Goal: Use online tool/utility: Utilize a website feature to perform a specific function

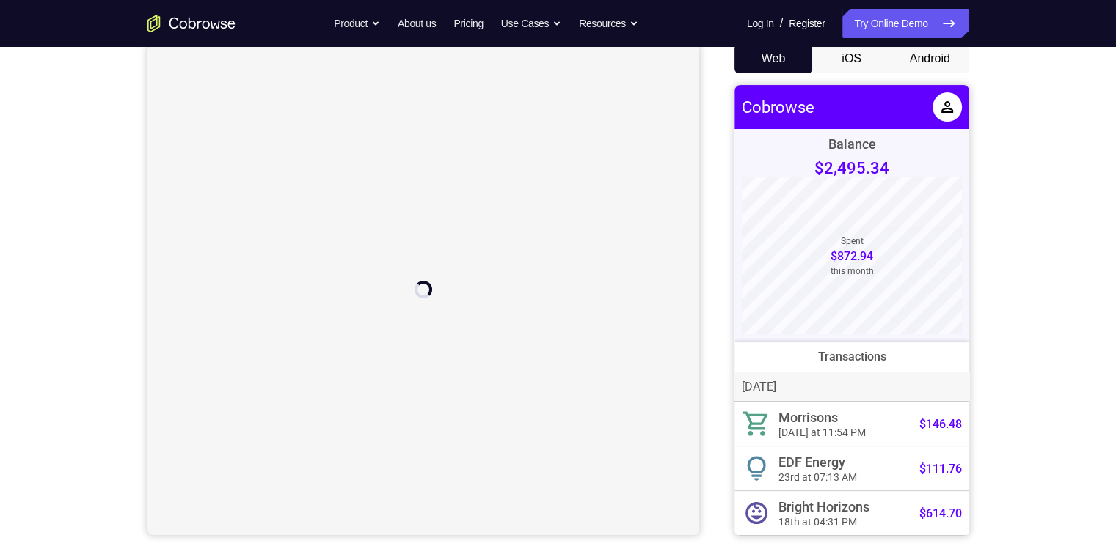
click at [909, 55] on button "Android" at bounding box center [929, 58] width 78 height 29
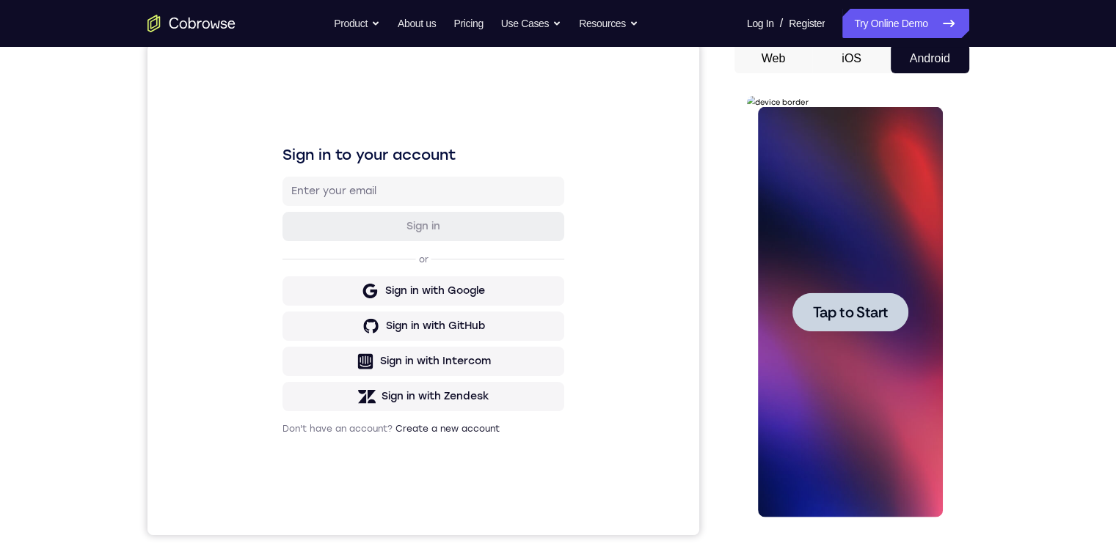
click at [882, 307] on span "Tap to Start" at bounding box center [850, 312] width 75 height 15
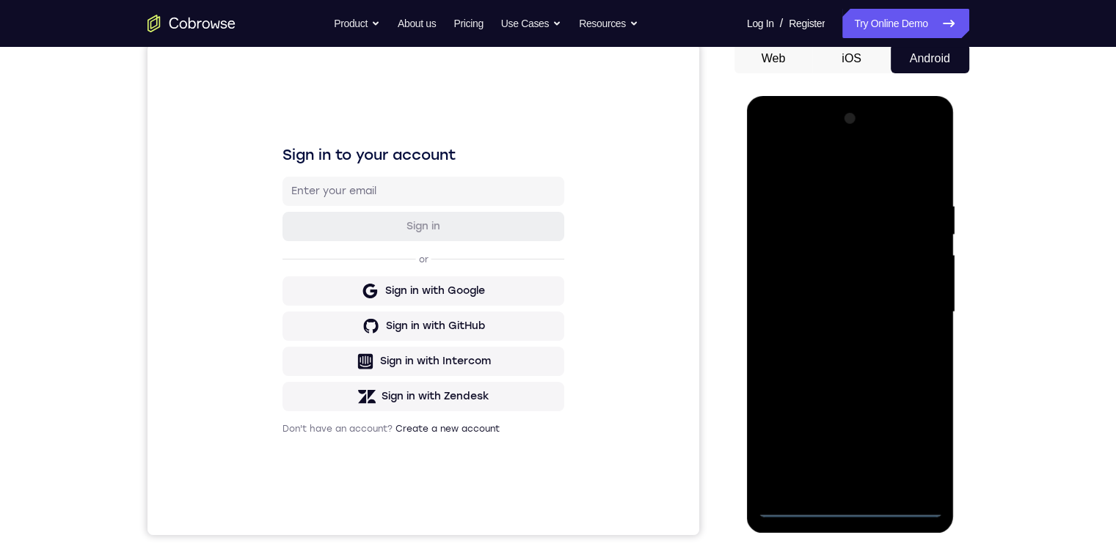
click at [856, 500] on div at bounding box center [850, 312] width 185 height 411
click at [851, 505] on div at bounding box center [850, 312] width 185 height 411
click at [911, 439] on div at bounding box center [850, 312] width 185 height 411
click at [861, 166] on div at bounding box center [850, 312] width 185 height 411
click at [836, 223] on div at bounding box center [850, 312] width 185 height 411
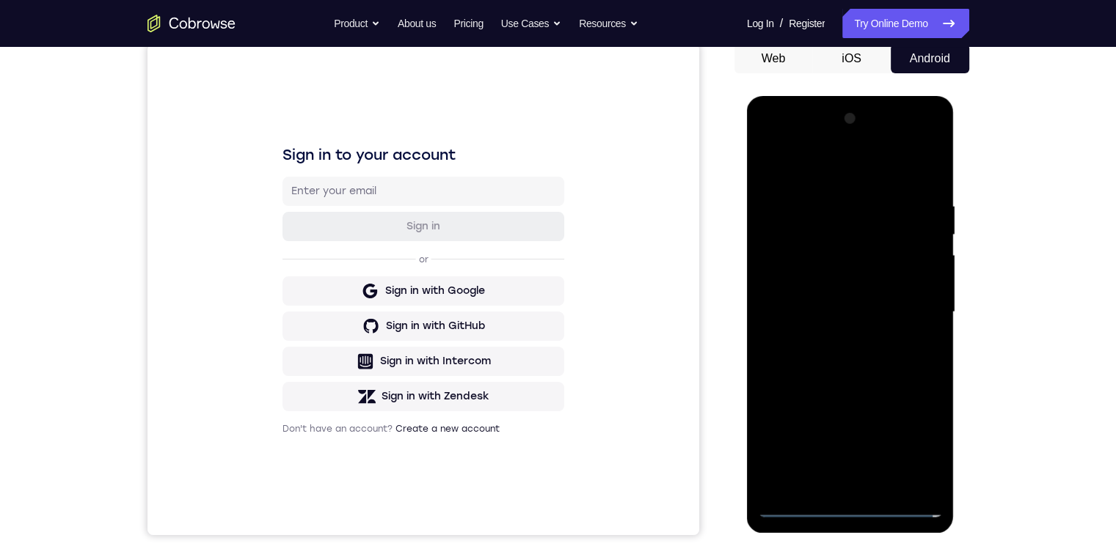
click at [845, 183] on div at bounding box center [850, 312] width 185 height 411
click at [865, 246] on div at bounding box center [850, 312] width 185 height 411
click at [865, 229] on div at bounding box center [850, 312] width 185 height 411
click at [856, 416] on div at bounding box center [850, 312] width 185 height 411
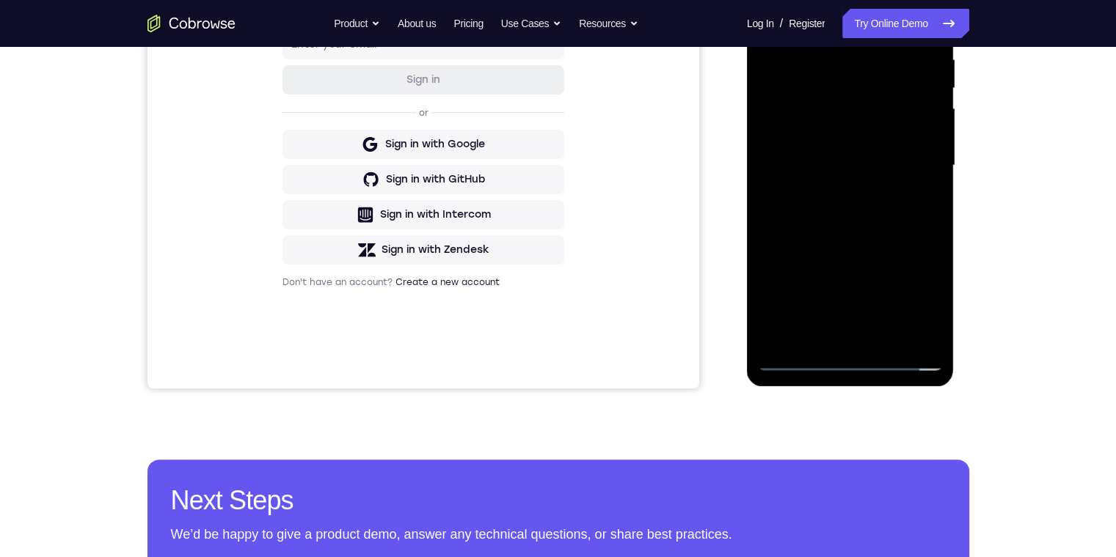
scroll to position [147, 0]
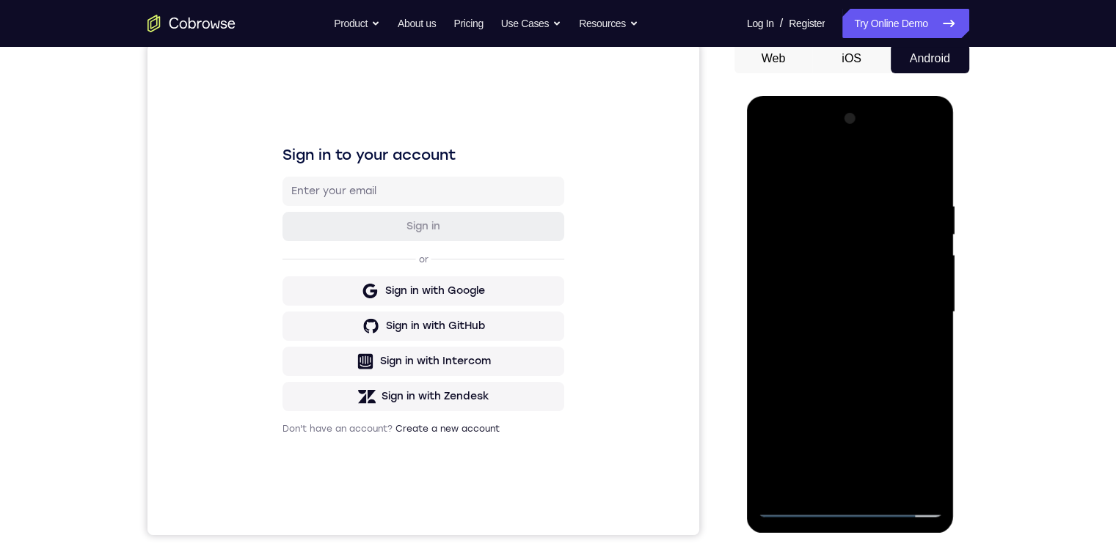
click at [908, 139] on div at bounding box center [850, 312] width 185 height 411
click at [813, 167] on div at bounding box center [850, 312] width 185 height 411
drag, startPoint x: 904, startPoint y: 183, endPoint x: 898, endPoint y: 176, distance: 9.4
click at [903, 183] on div at bounding box center [850, 312] width 185 height 411
drag, startPoint x: 866, startPoint y: 383, endPoint x: 871, endPoint y: 180, distance: 203.2
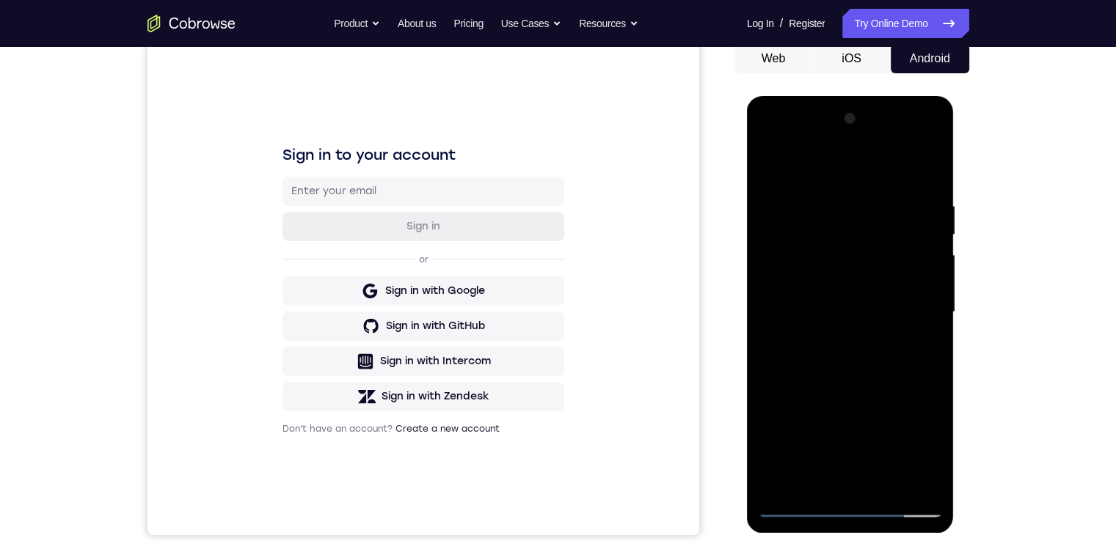
click at [871, 180] on div at bounding box center [850, 312] width 185 height 411
drag, startPoint x: 848, startPoint y: 428, endPoint x: 826, endPoint y: 333, distance: 97.1
click at [879, 188] on div at bounding box center [850, 312] width 185 height 411
click at [817, 443] on div at bounding box center [850, 312] width 185 height 411
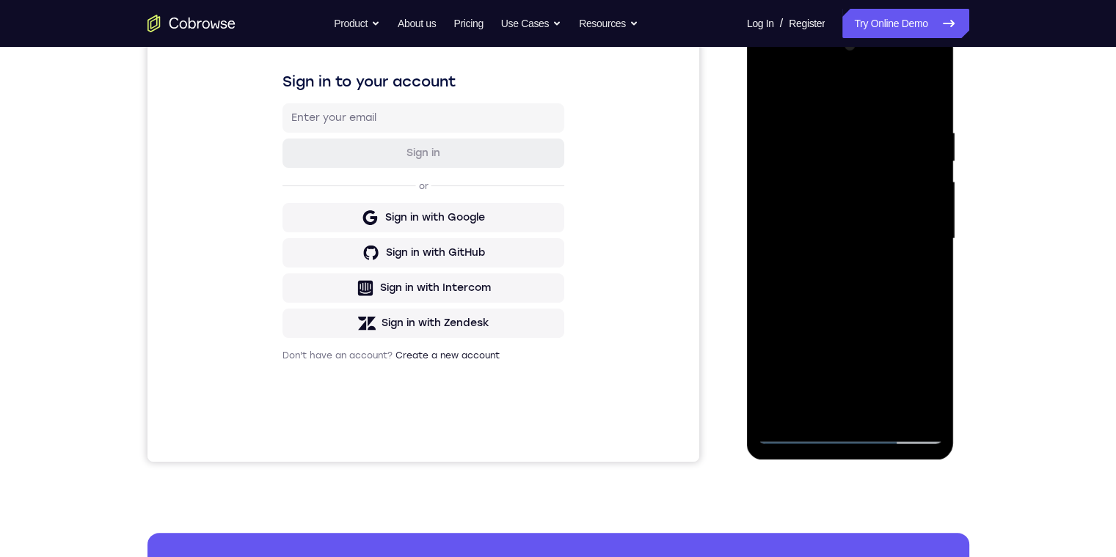
click at [913, 285] on div at bounding box center [850, 239] width 185 height 411
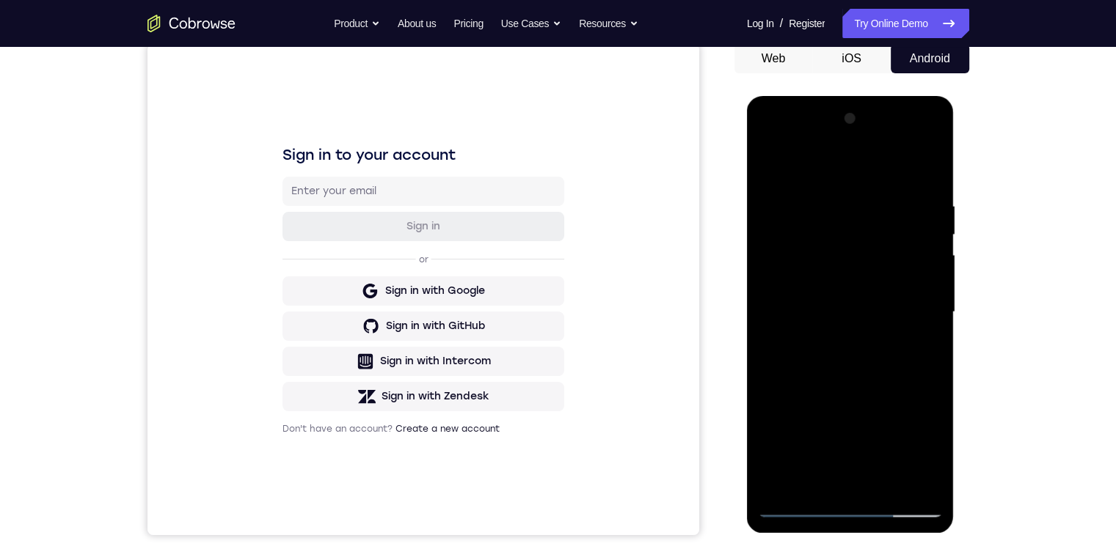
drag, startPoint x: 868, startPoint y: 394, endPoint x: 840, endPoint y: 270, distance: 127.0
click at [843, 281] on div at bounding box center [850, 312] width 185 height 411
drag, startPoint x: 846, startPoint y: 299, endPoint x: 892, endPoint y: 531, distance: 236.2
click at [894, 536] on html "Online web based iOS Simulators and Android Emulators. Run iPhone, iPad, Mobile…" at bounding box center [851, 316] width 209 height 440
drag, startPoint x: 863, startPoint y: 358, endPoint x: 854, endPoint y: 386, distance: 29.2
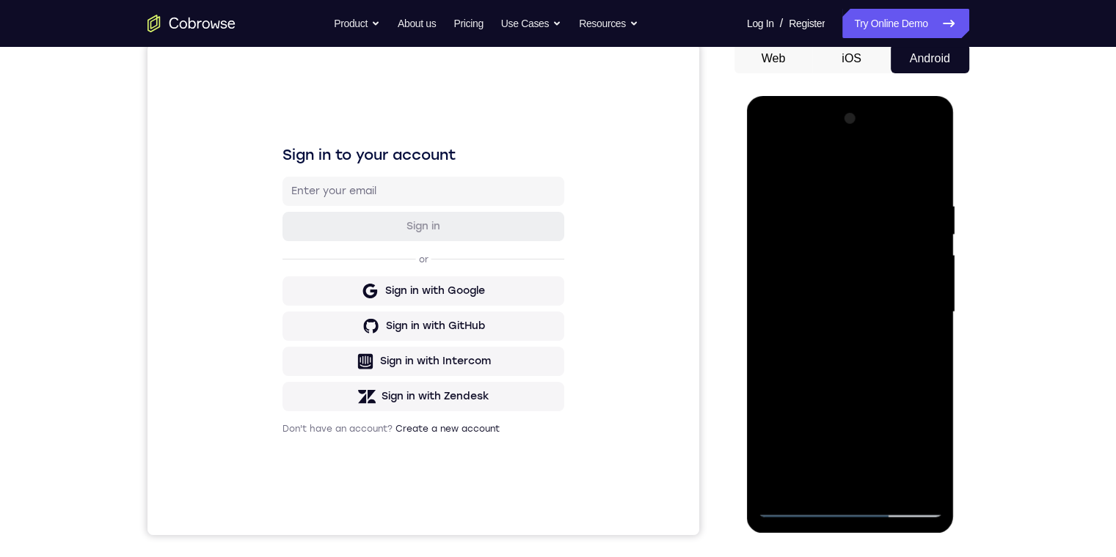
click at [901, 536] on html "Online web based iOS Simulators and Android Emulators. Run iPhone, iPad, Mobile…" at bounding box center [851, 316] width 209 height 440
drag, startPoint x: 846, startPoint y: 339, endPoint x: 901, endPoint y: 530, distance: 198.5
click at [909, 536] on html "Online web based iOS Simulators and Android Emulators. Run iPhone, iPad, Mobile…" at bounding box center [851, 316] width 209 height 440
click at [854, 387] on div at bounding box center [850, 312] width 185 height 411
click at [789, 509] on div at bounding box center [850, 312] width 185 height 411
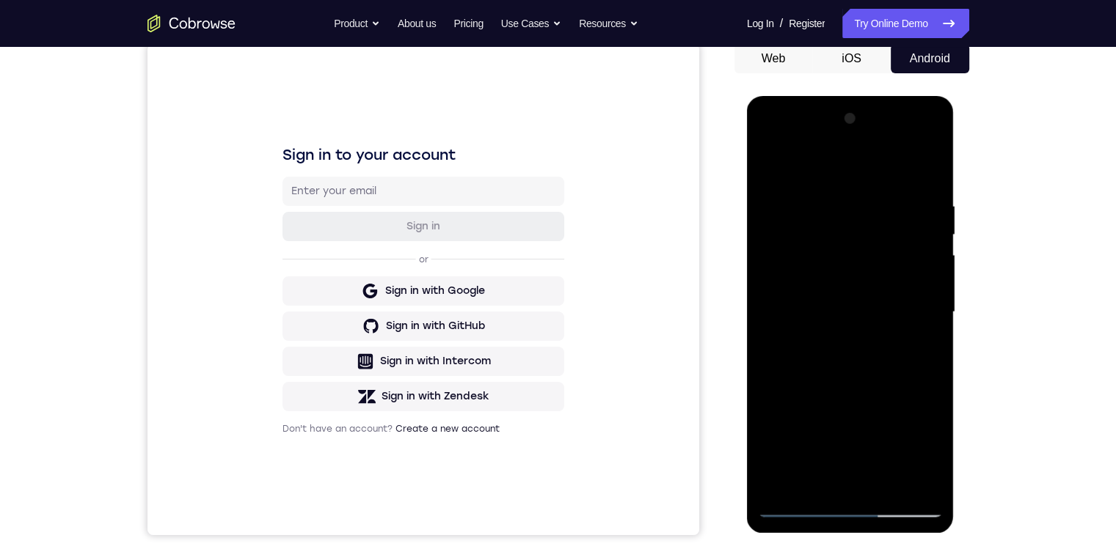
drag, startPoint x: 843, startPoint y: 331, endPoint x: 835, endPoint y: 500, distance: 169.6
click at [839, 534] on div at bounding box center [851, 316] width 209 height 440
drag, startPoint x: 862, startPoint y: 332, endPoint x: 850, endPoint y: 413, distance: 82.3
click at [855, 502] on div at bounding box center [850, 312] width 185 height 411
drag, startPoint x: 874, startPoint y: 300, endPoint x: 854, endPoint y: 422, distance: 124.2
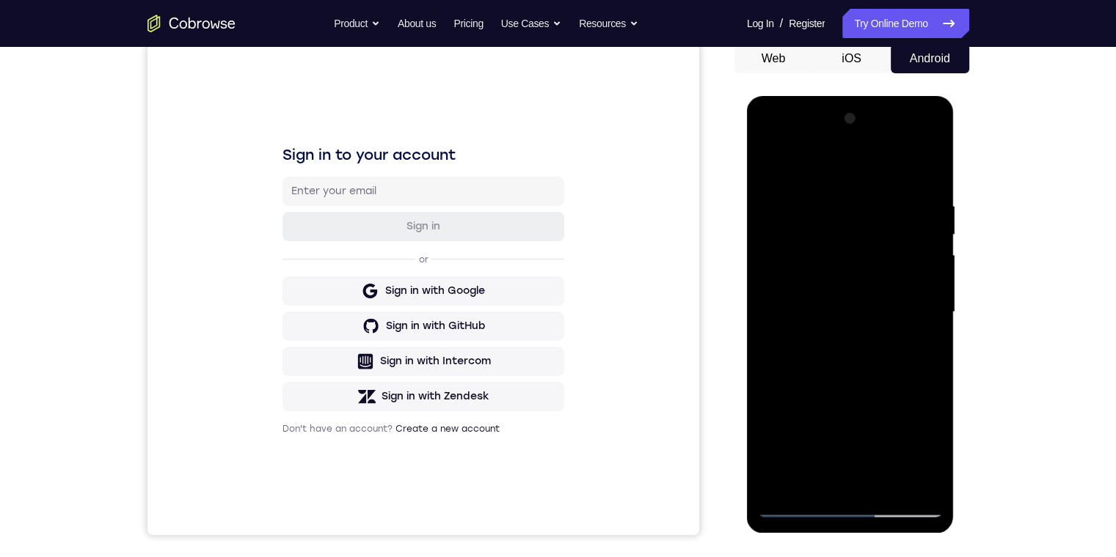
click at [852, 451] on div at bounding box center [850, 312] width 185 height 411
drag, startPoint x: 871, startPoint y: 326, endPoint x: 838, endPoint y: 461, distance: 138.9
click at [857, 478] on div at bounding box center [850, 312] width 185 height 411
drag, startPoint x: 856, startPoint y: 226, endPoint x: 861, endPoint y: 467, distance: 241.3
click at [871, 477] on div at bounding box center [850, 312] width 185 height 411
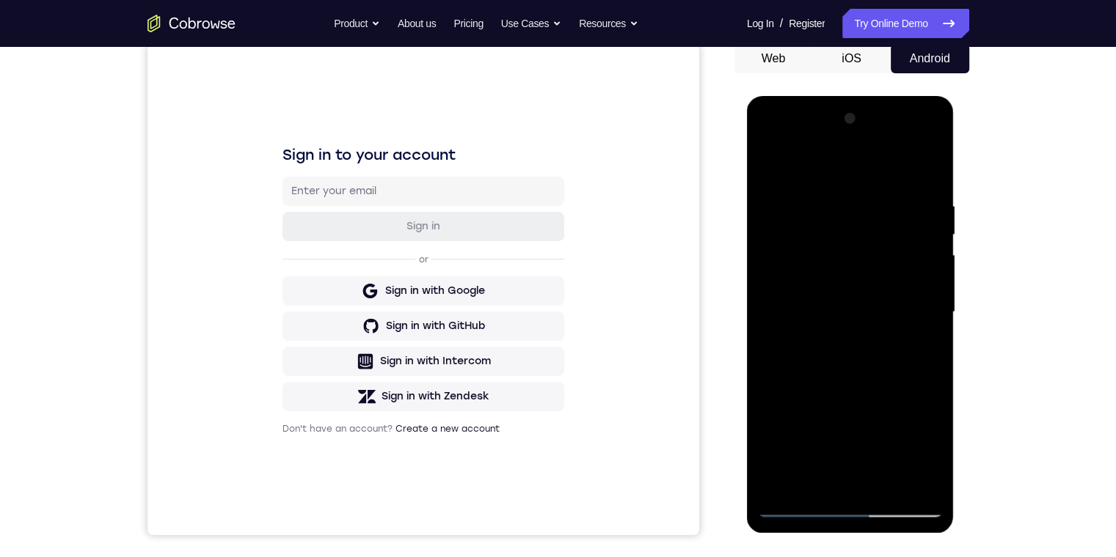
drag, startPoint x: 836, startPoint y: 232, endPoint x: 796, endPoint y: 430, distance: 202.1
click at [796, 434] on div at bounding box center [850, 312] width 185 height 411
drag, startPoint x: 819, startPoint y: 267, endPoint x: 871, endPoint y: 344, distance: 92.6
click at [814, 441] on div at bounding box center [850, 312] width 185 height 411
drag, startPoint x: 821, startPoint y: 303, endPoint x: 832, endPoint y: 293, distance: 14.6
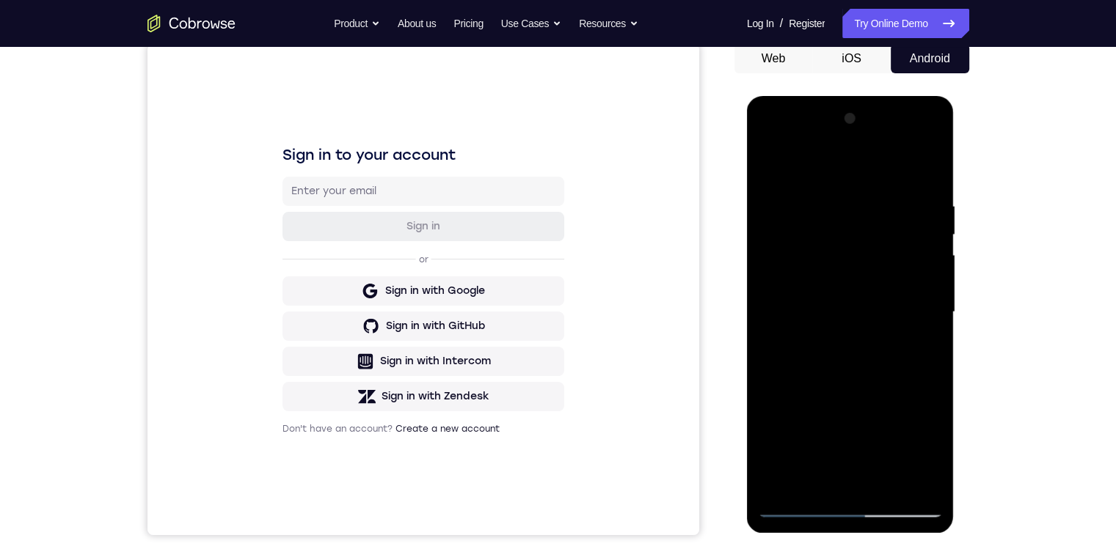
click at [823, 303] on div at bounding box center [850, 312] width 185 height 411
click at [842, 231] on div at bounding box center [850, 312] width 185 height 411
drag, startPoint x: 817, startPoint y: 367, endPoint x: 818, endPoint y: 378, distance: 11.1
click at [830, 267] on div at bounding box center [850, 312] width 185 height 411
drag, startPoint x: 810, startPoint y: 409, endPoint x: 810, endPoint y: 267, distance: 141.6
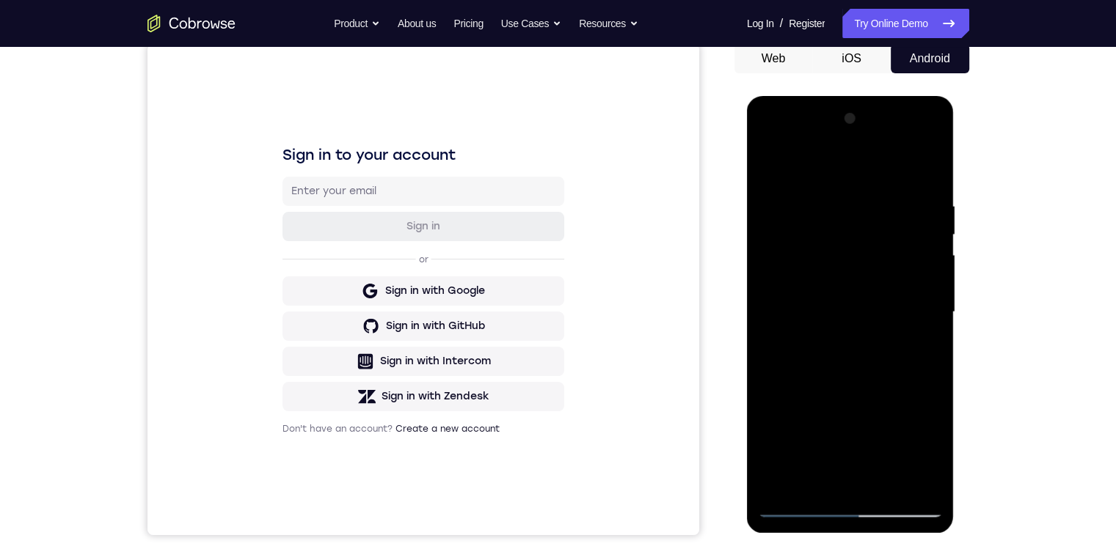
click at [813, 279] on div at bounding box center [850, 312] width 185 height 411
click at [798, 506] on div at bounding box center [850, 312] width 185 height 411
click at [768, 194] on div at bounding box center [850, 312] width 185 height 411
click at [780, 221] on div at bounding box center [850, 312] width 185 height 411
drag, startPoint x: 879, startPoint y: 401, endPoint x: 879, endPoint y: 227, distance: 174.6
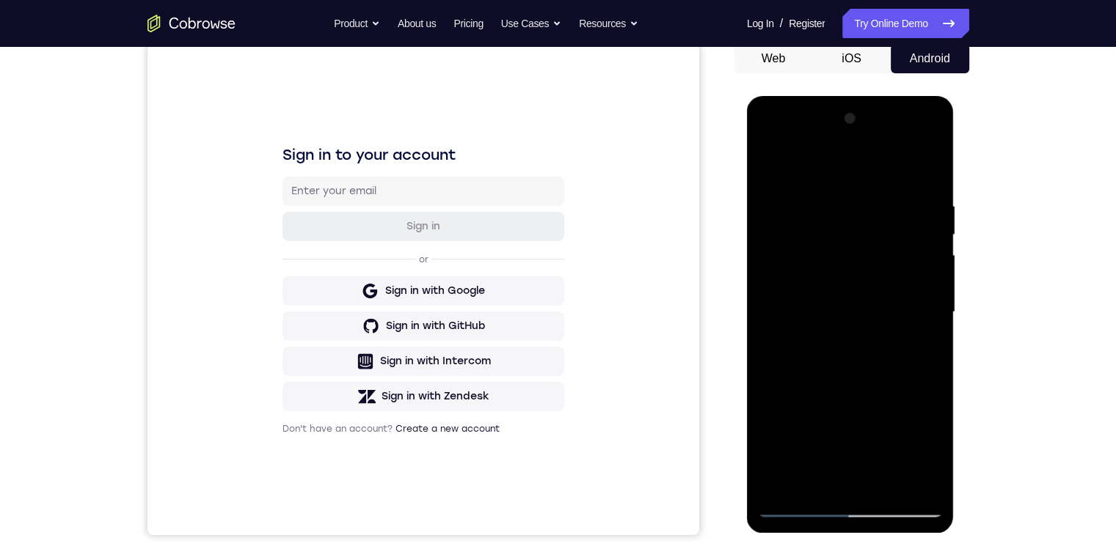
click at [879, 227] on div at bounding box center [850, 312] width 185 height 411
drag, startPoint x: 915, startPoint y: 431, endPoint x: 888, endPoint y: 282, distance: 150.6
click at [898, 263] on div at bounding box center [850, 312] width 185 height 411
drag, startPoint x: 836, startPoint y: 268, endPoint x: 829, endPoint y: 409, distance: 141.0
click at [829, 420] on div at bounding box center [850, 312] width 185 height 411
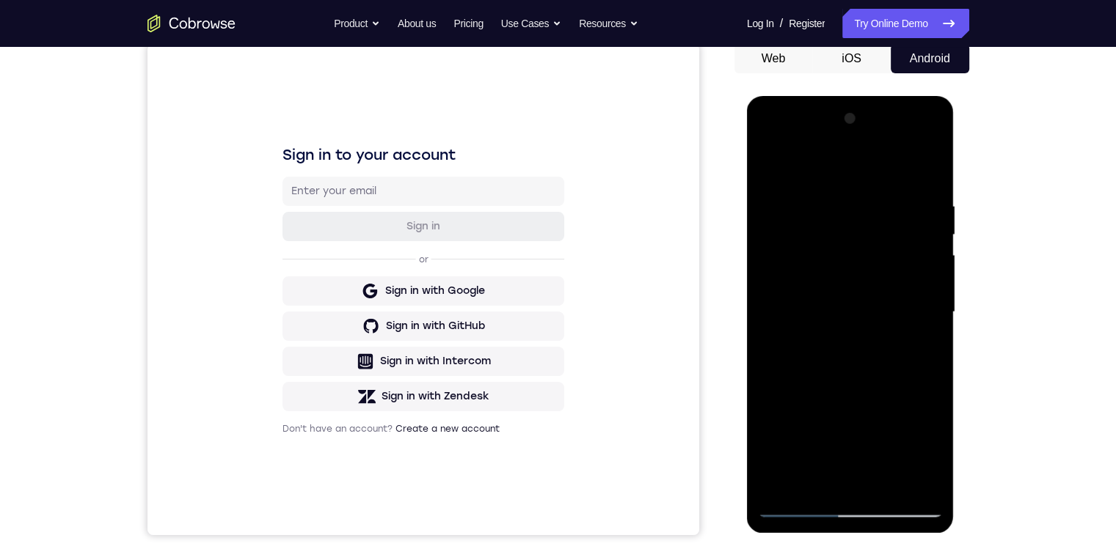
drag, startPoint x: 854, startPoint y: 312, endPoint x: 848, endPoint y: 360, distance: 48.1
click at [843, 432] on div at bounding box center [850, 312] width 185 height 411
drag, startPoint x: 849, startPoint y: 336, endPoint x: 832, endPoint y: 332, distance: 18.1
click at [838, 421] on div at bounding box center [850, 312] width 185 height 411
click at [803, 266] on div at bounding box center [850, 312] width 185 height 411
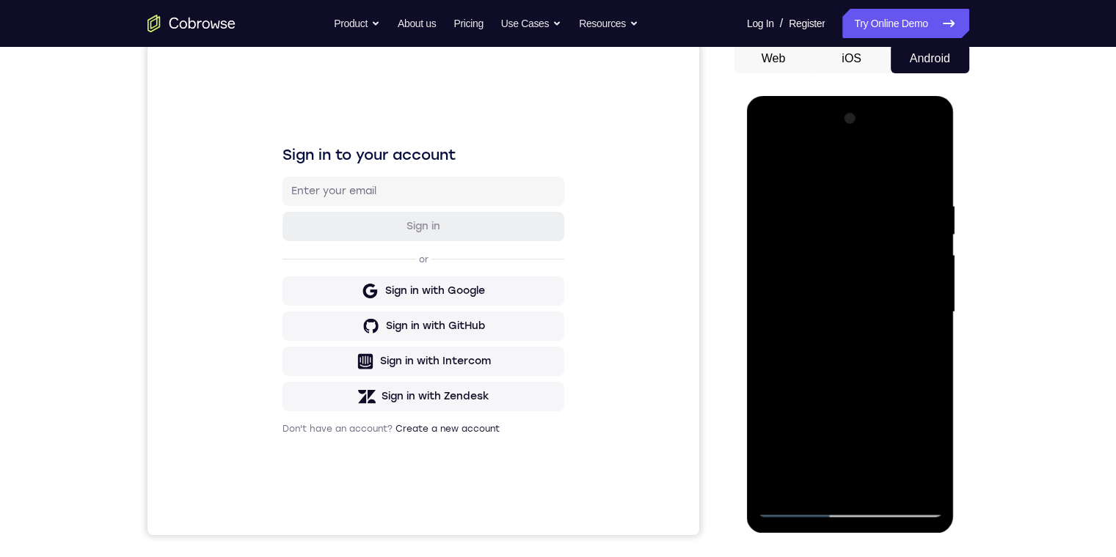
click at [888, 245] on div at bounding box center [850, 312] width 185 height 411
click at [854, 304] on div at bounding box center [850, 312] width 185 height 411
click at [765, 455] on div at bounding box center [850, 312] width 185 height 411
click at [885, 431] on div at bounding box center [850, 312] width 185 height 411
drag, startPoint x: 804, startPoint y: 402, endPoint x: 757, endPoint y: 423, distance: 51.5
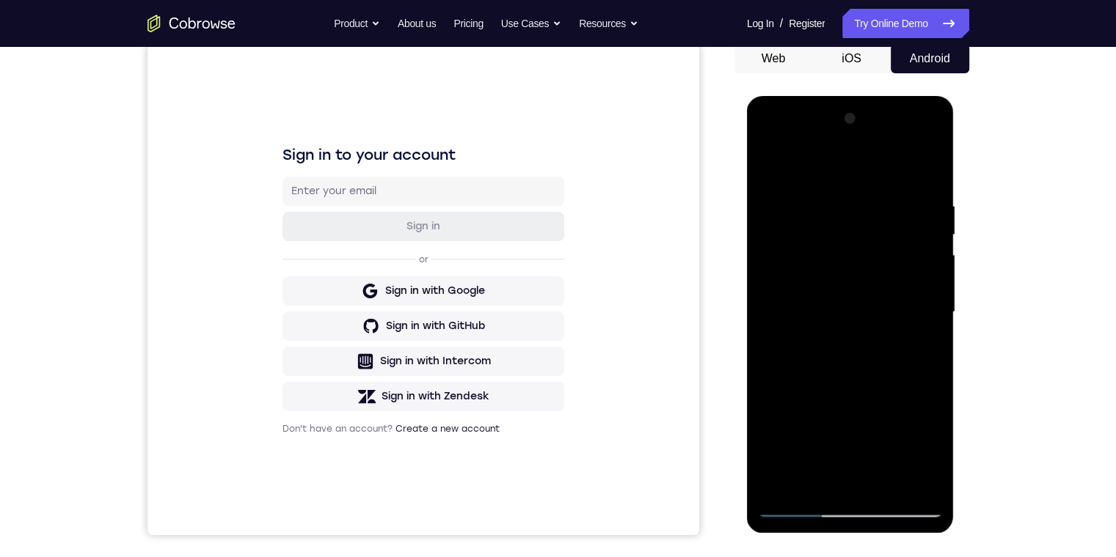
click at [785, 407] on div at bounding box center [850, 312] width 185 height 411
click at [932, 458] on div at bounding box center [850, 312] width 185 height 411
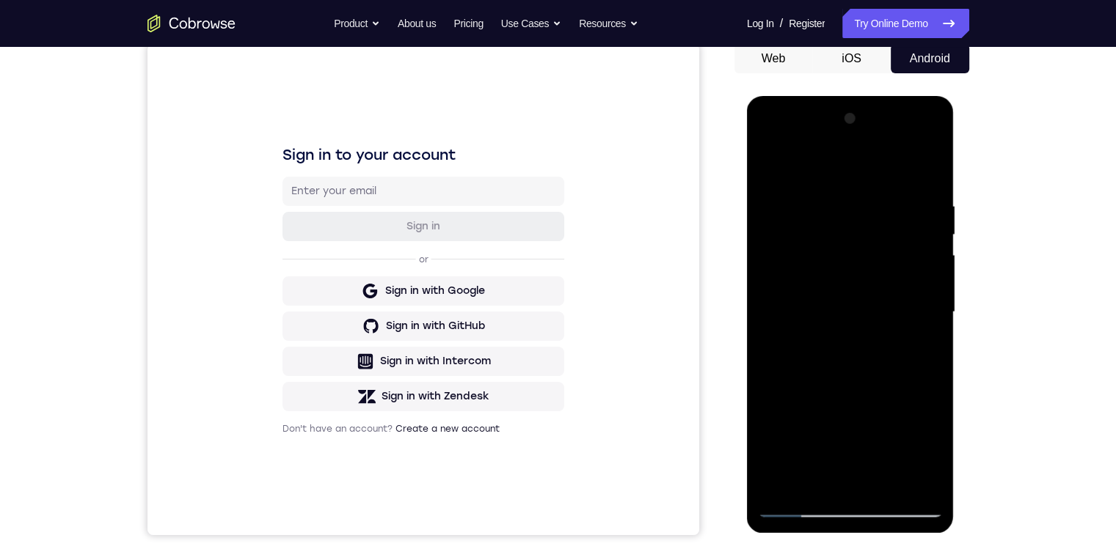
scroll to position [73, 0]
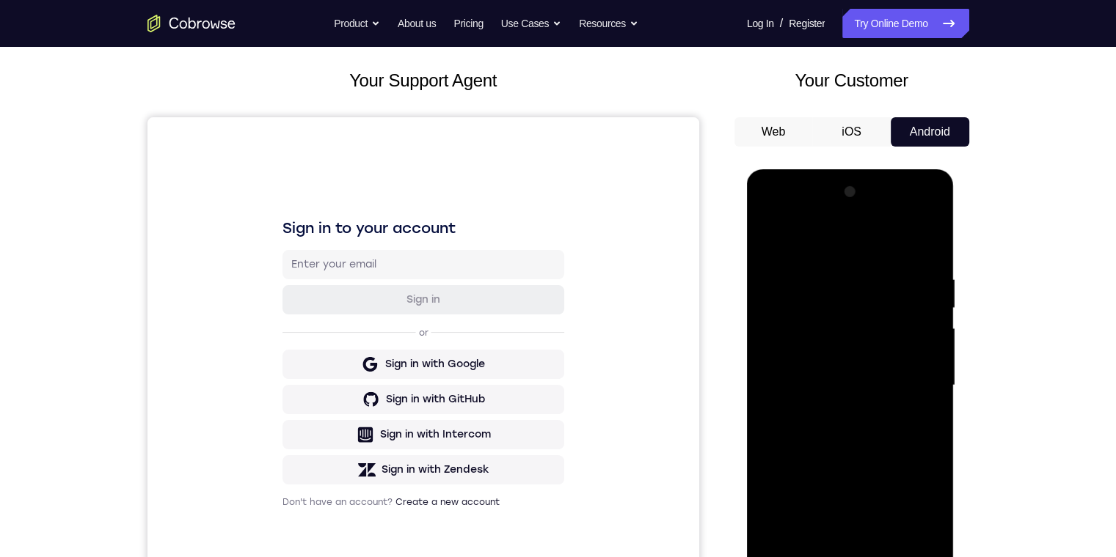
drag, startPoint x: 895, startPoint y: 309, endPoint x: 897, endPoint y: 296, distance: 12.7
click at [889, 249] on div at bounding box center [850, 385] width 185 height 411
click at [886, 358] on div at bounding box center [850, 385] width 185 height 411
click at [872, 404] on div at bounding box center [850, 385] width 185 height 411
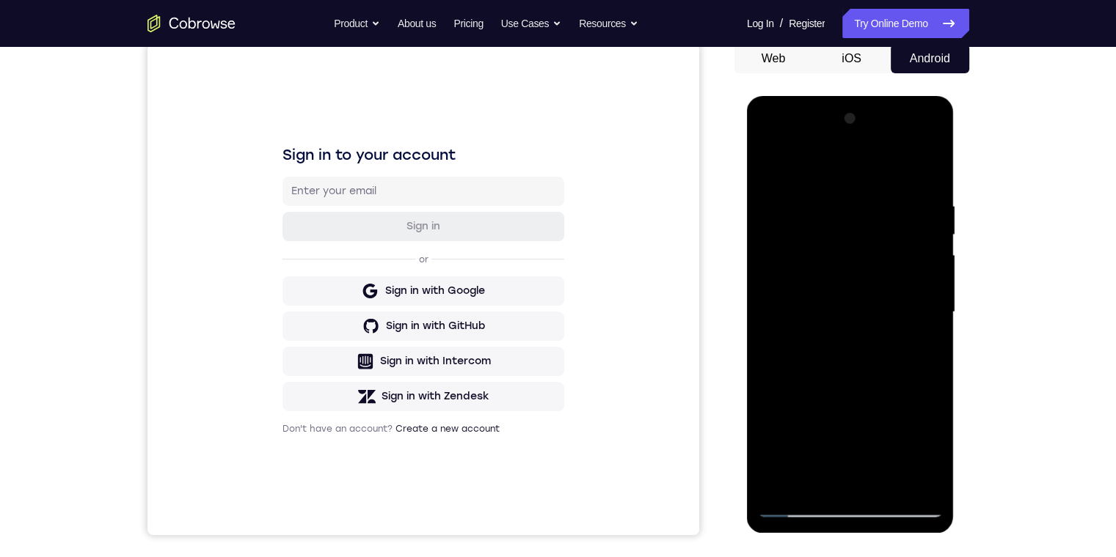
click at [820, 387] on div at bounding box center [850, 312] width 185 height 411
click at [769, 444] on div at bounding box center [850, 312] width 185 height 411
click at [904, 452] on div at bounding box center [850, 312] width 185 height 411
drag, startPoint x: 801, startPoint y: 398, endPoint x: 1703, endPoint y: 544, distance: 914.0
click at [801, 398] on div at bounding box center [850, 312] width 185 height 411
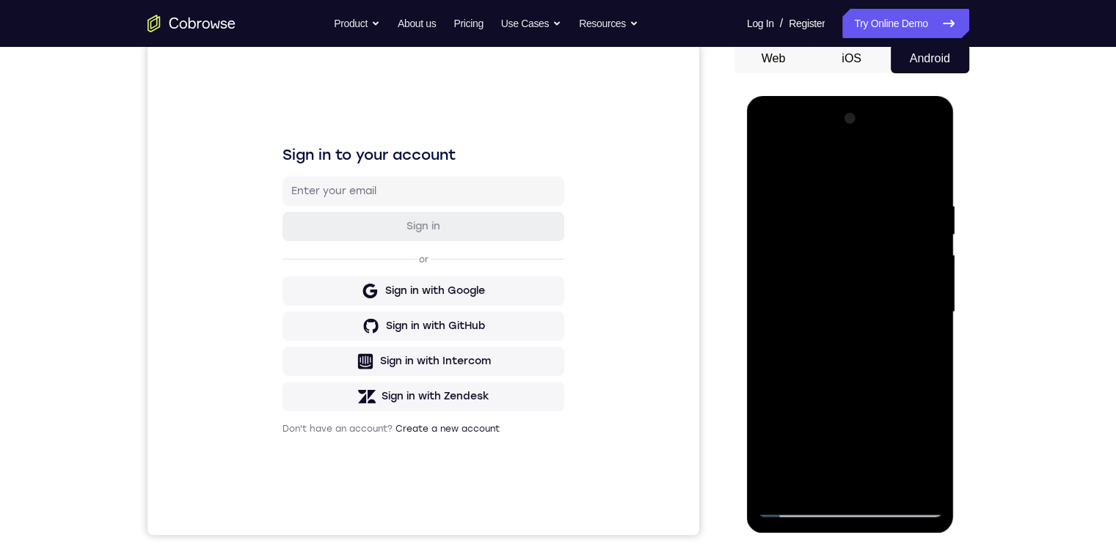
click at [795, 421] on div at bounding box center [850, 312] width 185 height 411
click at [929, 452] on div at bounding box center [850, 312] width 185 height 411
click at [908, 447] on div at bounding box center [850, 312] width 185 height 411
drag, startPoint x: 798, startPoint y: 395, endPoint x: 796, endPoint y: 405, distance: 9.6
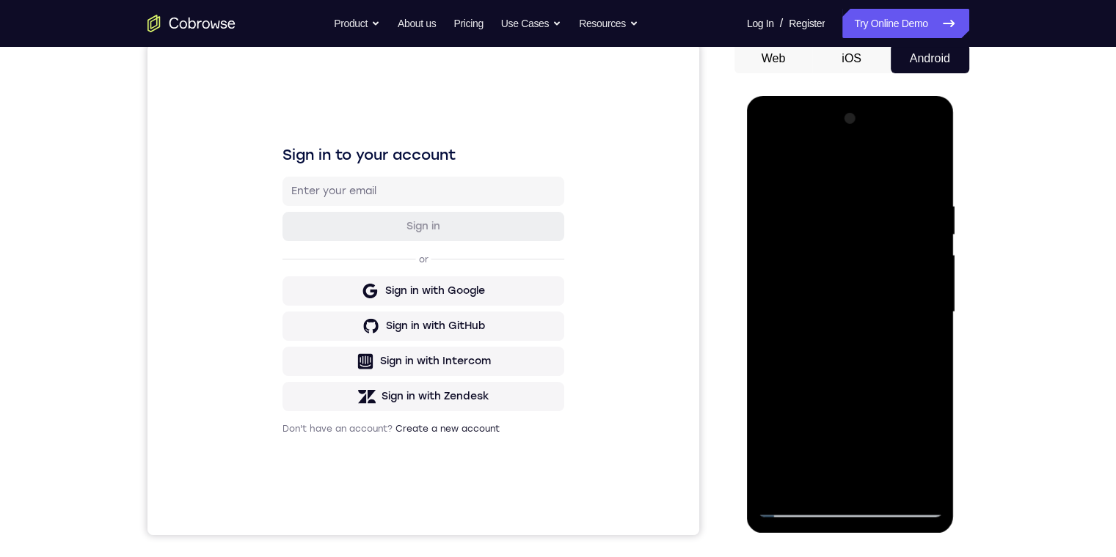
click at [797, 399] on div at bounding box center [850, 312] width 185 height 411
click at [797, 417] on div at bounding box center [850, 312] width 185 height 411
click at [794, 425] on div at bounding box center [850, 312] width 185 height 411
click at [923, 458] on div at bounding box center [850, 312] width 185 height 411
click at [918, 453] on div at bounding box center [850, 312] width 185 height 411
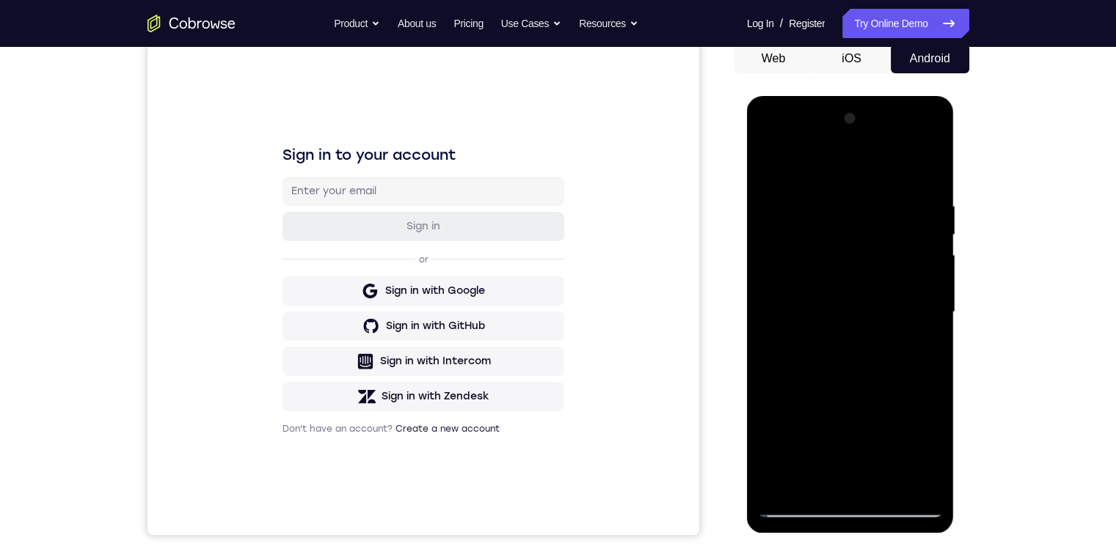
click at [932, 452] on div at bounding box center [850, 312] width 185 height 411
click at [926, 447] on div at bounding box center [850, 312] width 185 height 411
click at [774, 455] on div at bounding box center [850, 312] width 185 height 411
click at [904, 454] on div at bounding box center [850, 312] width 185 height 411
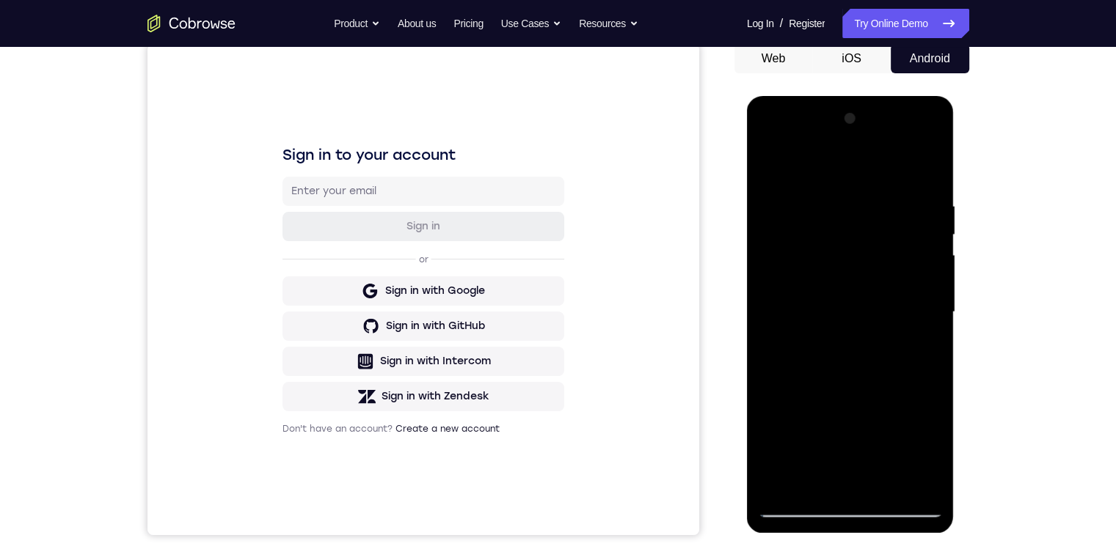
click at [801, 403] on div at bounding box center [850, 312] width 185 height 411
click at [794, 424] on div at bounding box center [850, 312] width 185 height 411
click at [901, 399] on div at bounding box center [850, 312] width 185 height 411
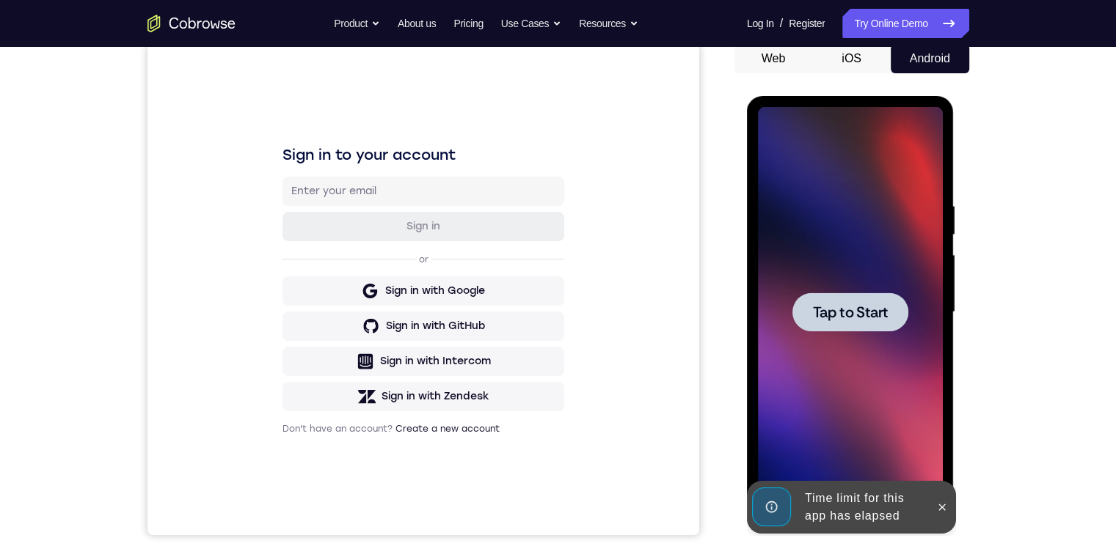
click at [883, 306] on span "Tap to Start" at bounding box center [850, 312] width 75 height 15
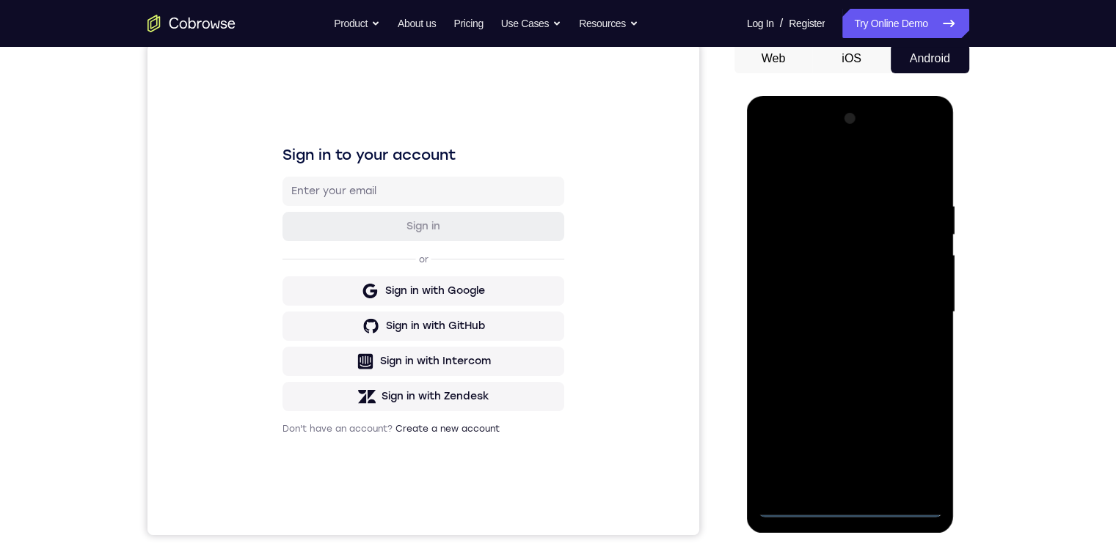
click at [843, 502] on div at bounding box center [850, 312] width 185 height 411
drag, startPoint x: 854, startPoint y: 508, endPoint x: 886, endPoint y: 461, distance: 57.0
click at [854, 508] on div at bounding box center [850, 312] width 185 height 411
drag, startPoint x: 863, startPoint y: 376, endPoint x: 861, endPoint y: 196, distance: 179.7
click at [861, 194] on div at bounding box center [850, 312] width 185 height 411
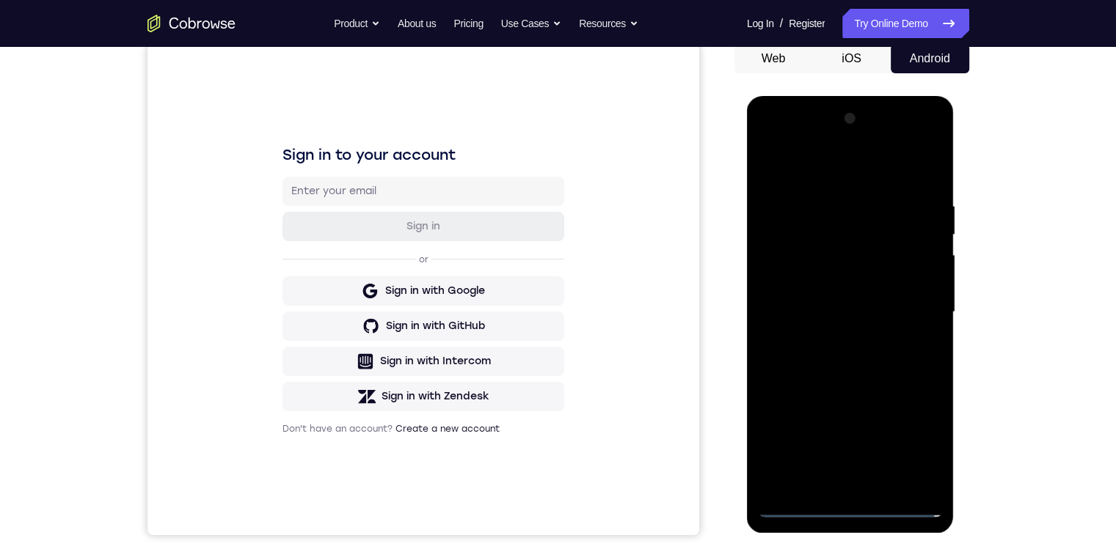
click at [786, 405] on div at bounding box center [850, 312] width 185 height 411
click at [851, 337] on div at bounding box center [850, 312] width 185 height 411
click at [849, 505] on div at bounding box center [850, 312] width 185 height 411
click at [902, 443] on div at bounding box center [850, 312] width 185 height 411
click at [865, 161] on div at bounding box center [850, 312] width 185 height 411
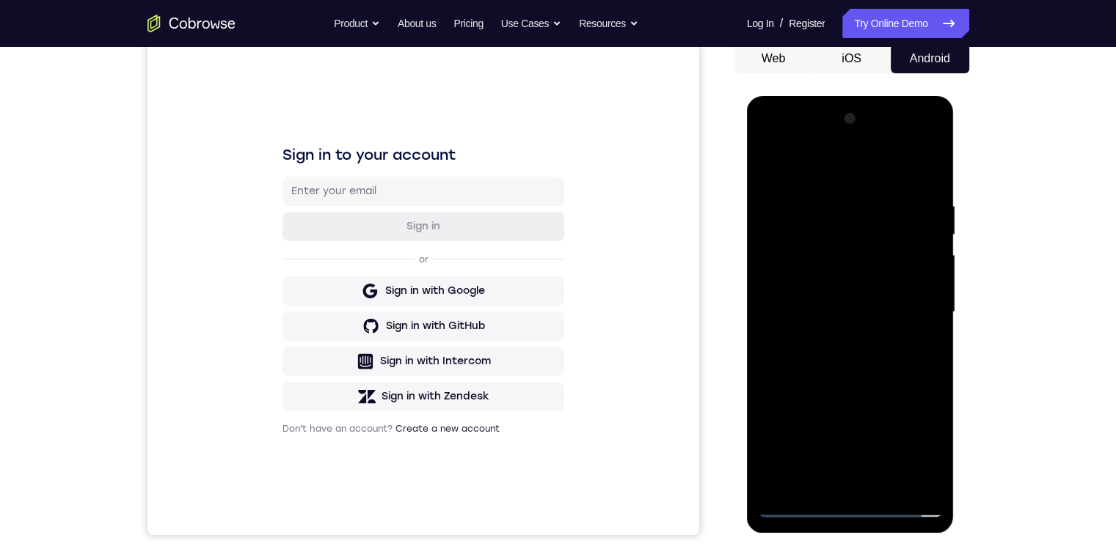
click at [855, 226] on div at bounding box center [850, 312] width 185 height 411
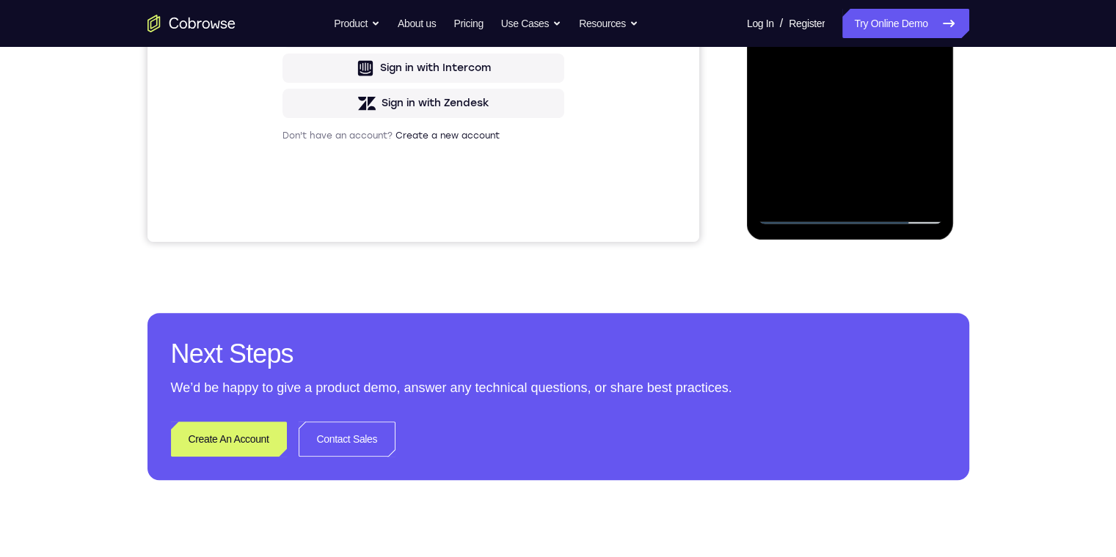
scroll to position [220, 0]
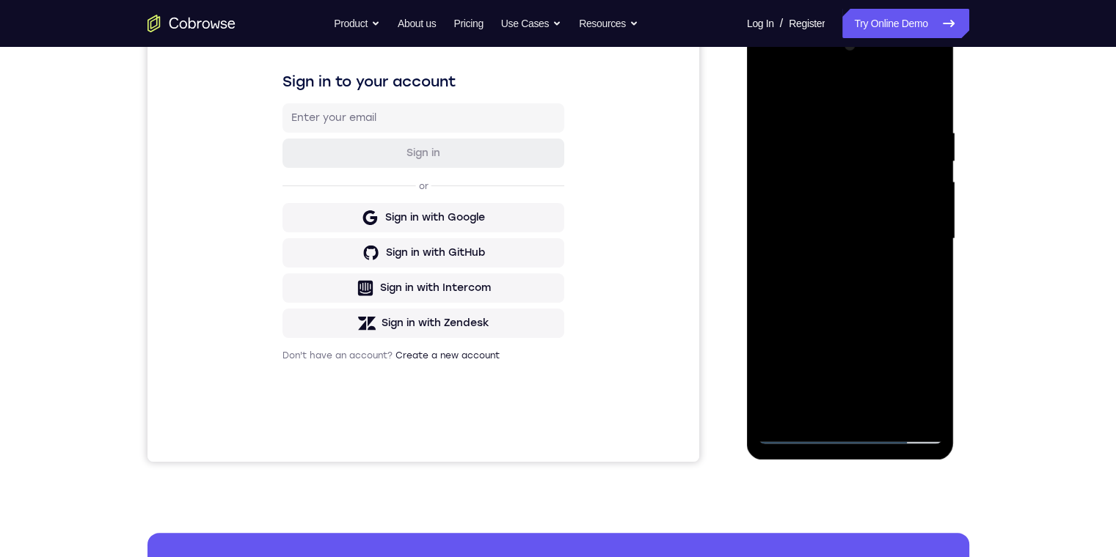
drag, startPoint x: 883, startPoint y: 317, endPoint x: 895, endPoint y: 153, distance: 164.7
click at [895, 153] on div at bounding box center [850, 239] width 185 height 411
click at [850, 310] on div at bounding box center [850, 239] width 185 height 411
drag, startPoint x: 865, startPoint y: 315, endPoint x: 883, endPoint y: 277, distance: 42.0
click at [886, 143] on div at bounding box center [850, 239] width 185 height 411
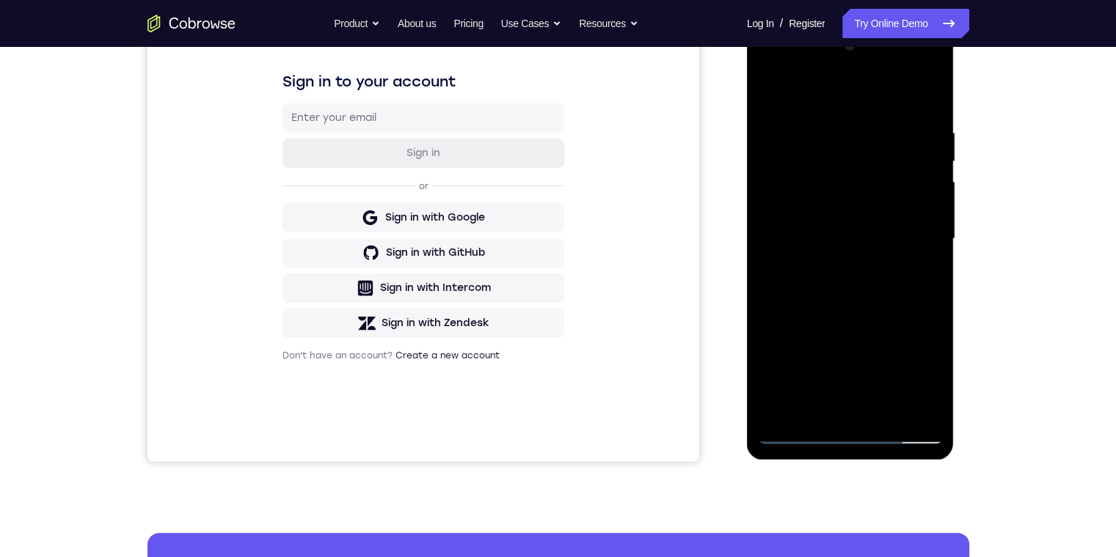
drag, startPoint x: 876, startPoint y: 323, endPoint x: 930, endPoint y: 114, distance: 215.8
click at [931, 113] on div at bounding box center [850, 239] width 185 height 411
click at [918, 172] on div at bounding box center [850, 239] width 185 height 411
drag, startPoint x: 836, startPoint y: 352, endPoint x: 930, endPoint y: 216, distance: 165.6
click at [930, 216] on div at bounding box center [850, 239] width 185 height 411
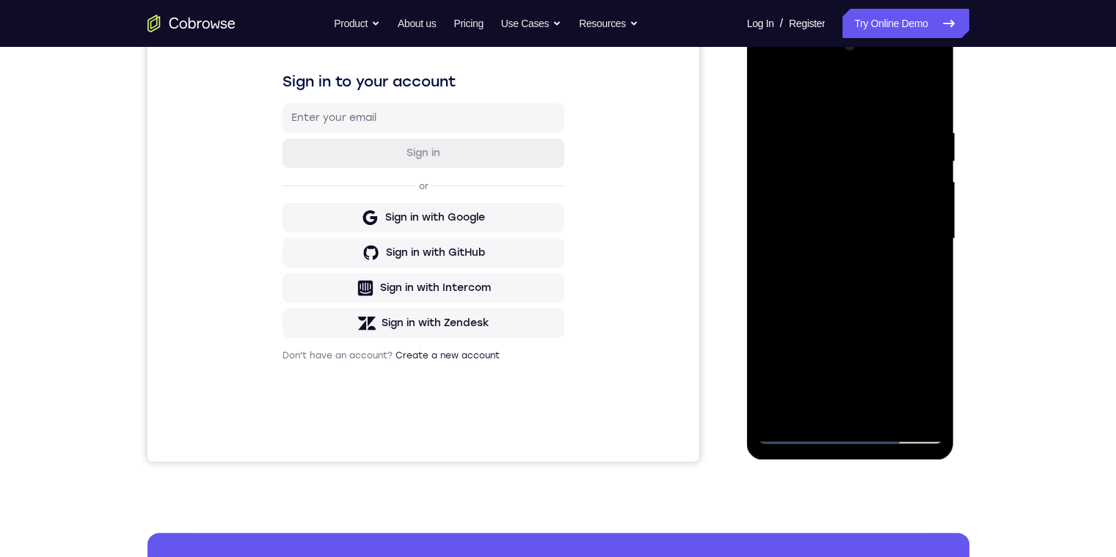
drag, startPoint x: 846, startPoint y: 362, endPoint x: 854, endPoint y: 291, distance: 71.0
click at [895, 252] on div at bounding box center [850, 239] width 185 height 411
drag, startPoint x: 856, startPoint y: 332, endPoint x: 865, endPoint y: 285, distance: 47.9
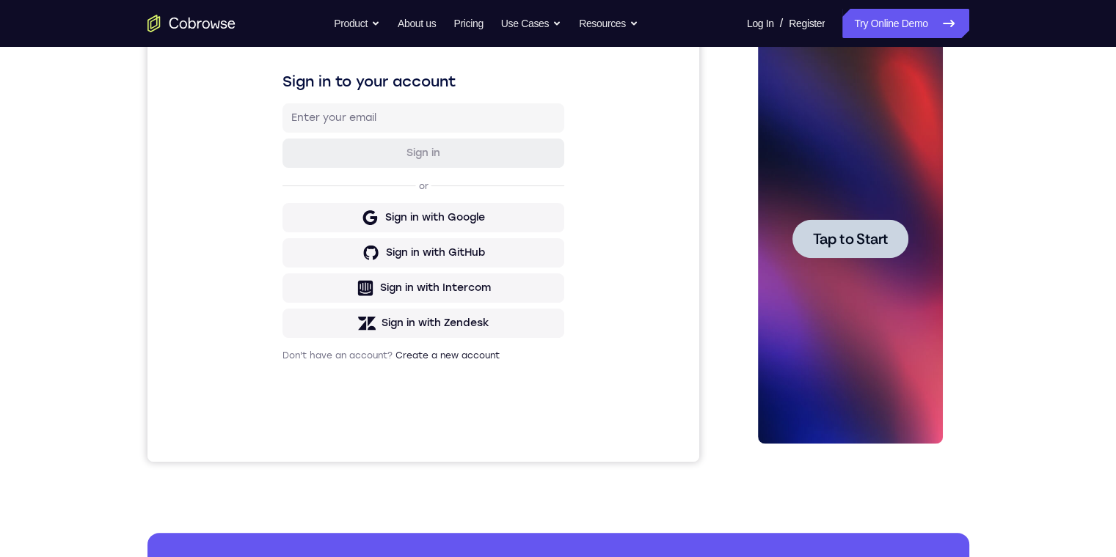
scroll to position [0, 0]
click at [853, 244] on span "Tap to Start" at bounding box center [850, 239] width 75 height 15
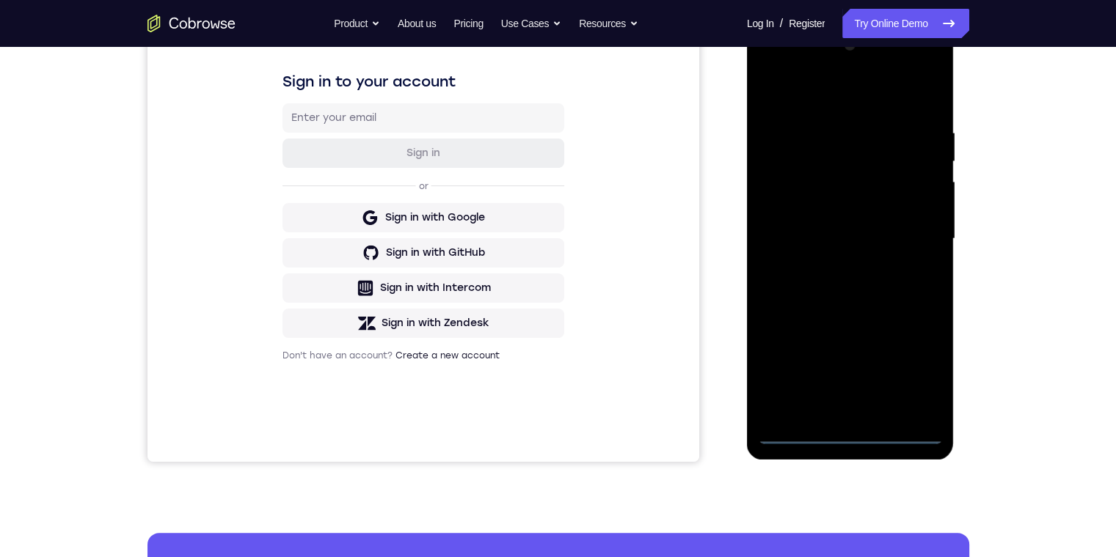
drag, startPoint x: 833, startPoint y: 426, endPoint x: 863, endPoint y: 436, distance: 30.8
click at [840, 426] on div at bounding box center [850, 239] width 185 height 411
click at [856, 431] on div at bounding box center [850, 239] width 185 height 411
click at [907, 366] on div at bounding box center [850, 239] width 185 height 411
click at [813, 89] on div at bounding box center [850, 239] width 185 height 411
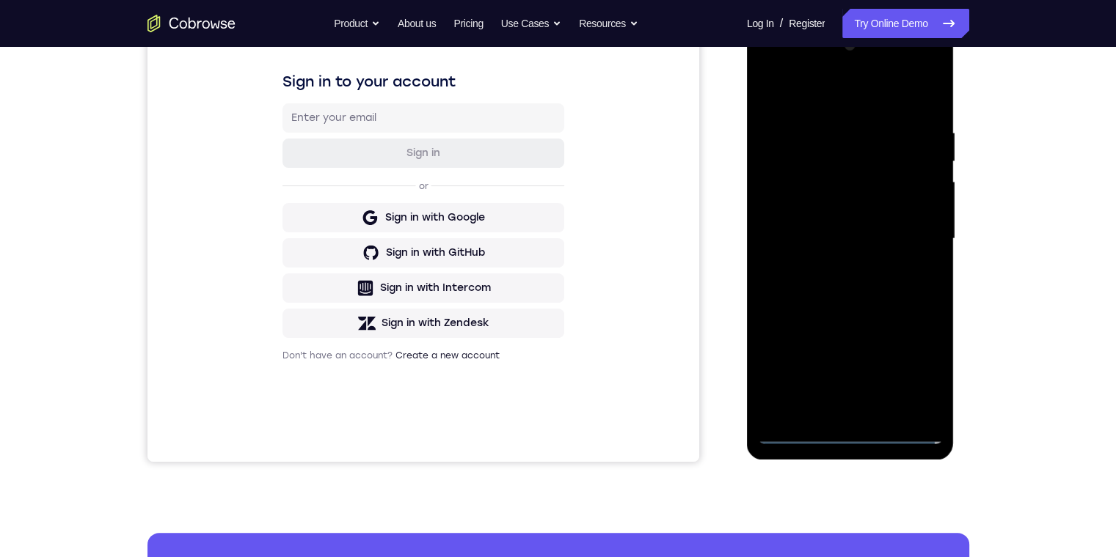
click at [821, 153] on div at bounding box center [850, 239] width 185 height 411
click at [824, 120] on div at bounding box center [850, 239] width 185 height 411
drag, startPoint x: 862, startPoint y: 211, endPoint x: 870, endPoint y: 136, distance: 75.2
click at [870, 136] on div at bounding box center [850, 239] width 185 height 411
drag, startPoint x: 829, startPoint y: 360, endPoint x: 780, endPoint y: 315, distance: 66.5
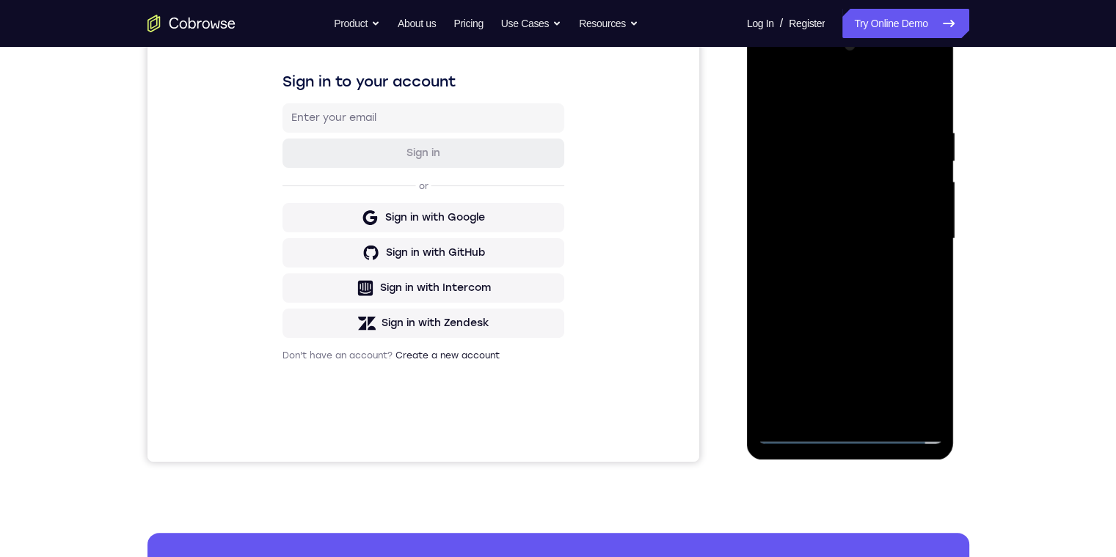
click at [796, 328] on div at bounding box center [850, 239] width 185 height 411
click at [877, 334] on div at bounding box center [850, 239] width 185 height 411
drag, startPoint x: 1100, startPoint y: 431, endPoint x: 111, endPoint y: 433, distance: 988.6
click at [1100, 431] on div "Your Support Agent Your Customer Web iOS Android Next Steps We’d be happy to gi…" at bounding box center [558, 310] width 1116 height 967
drag, startPoint x: 1741, startPoint y: 440, endPoint x: 946, endPoint y: 283, distance: 810.4
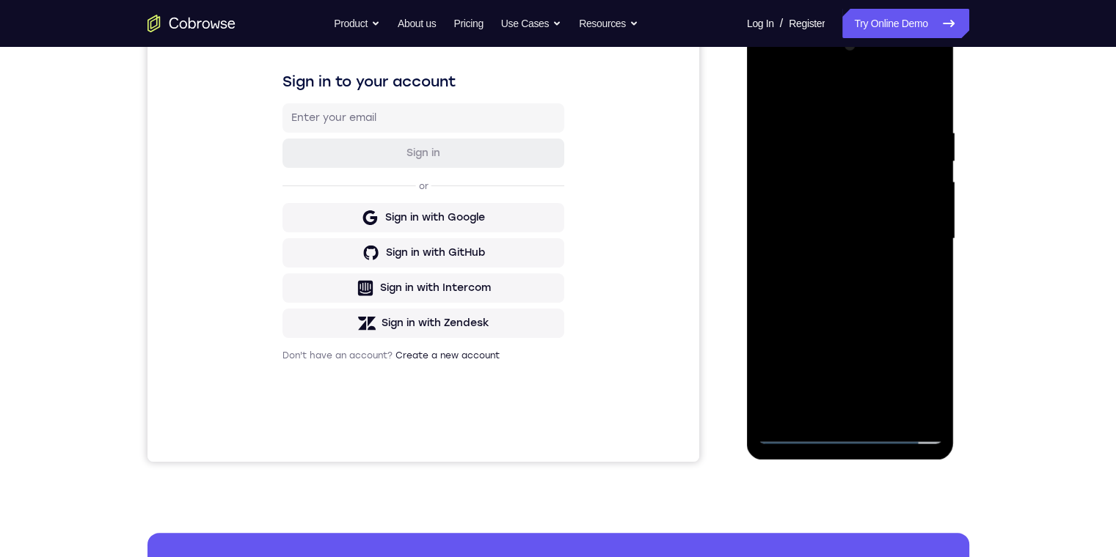
click at [865, 23] on html "Online web based iOS Simulators and Android Emulators. Run iPhone, iPad, Mobile…" at bounding box center [851, 243] width 209 height 440
drag, startPoint x: 874, startPoint y: 360, endPoint x: 908, endPoint y: 136, distance: 226.9
click at [942, 58] on div at bounding box center [850, 239] width 185 height 411
drag, startPoint x: 854, startPoint y: 288, endPoint x: 955, endPoint y: 183, distance: 145.8
click at [956, 84] on html "Online web based iOS Simulators and Android Emulators. Run iPhone, iPad, Mobile…" at bounding box center [851, 243] width 209 height 440
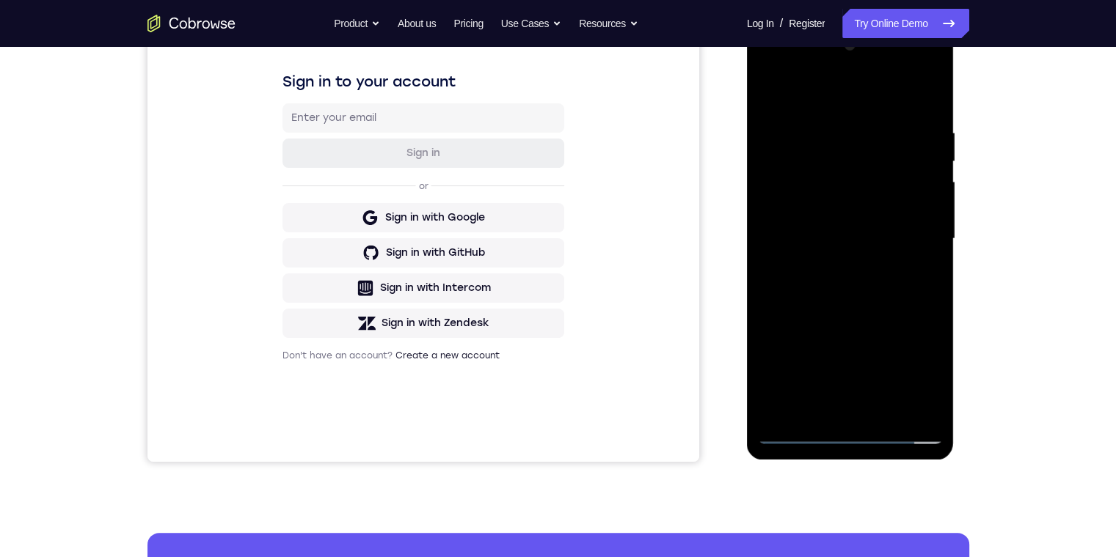
drag, startPoint x: 876, startPoint y: 362, endPoint x: 951, endPoint y: 177, distance: 198.4
click at [956, 117] on html "Online web based iOS Simulators and Android Emulators. Run iPhone, iPad, Mobile…" at bounding box center [851, 243] width 209 height 440
drag, startPoint x: 892, startPoint y: 304, endPoint x: 805, endPoint y: 293, distance: 88.0
click at [937, 120] on div at bounding box center [850, 239] width 185 height 411
drag, startPoint x: 837, startPoint y: 329, endPoint x: 890, endPoint y: 185, distance: 153.4
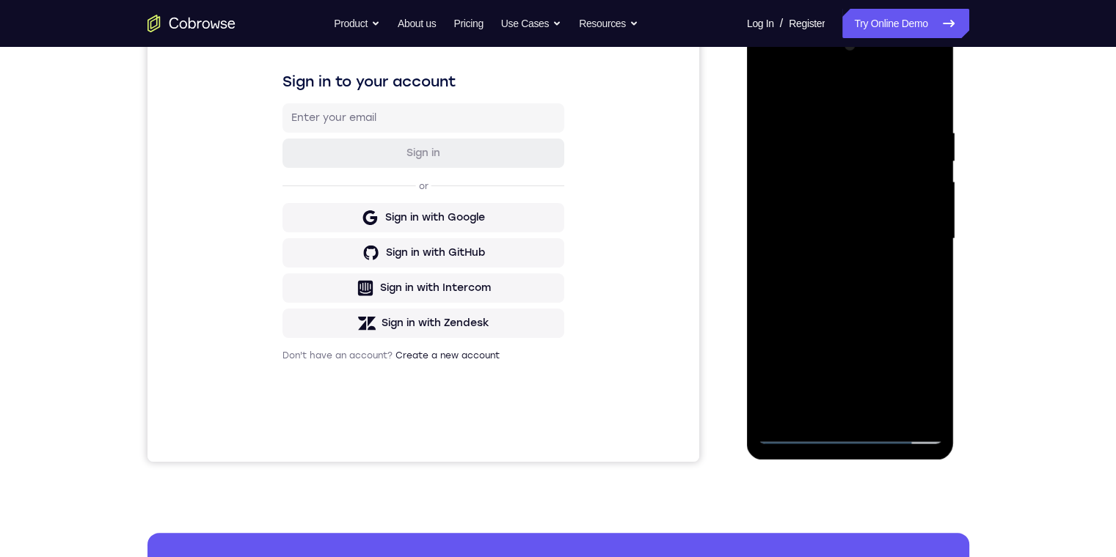
click at [891, 178] on div at bounding box center [850, 239] width 185 height 411
drag, startPoint x: 835, startPoint y: 323, endPoint x: 897, endPoint y: 185, distance: 151.7
click at [898, 183] on div at bounding box center [850, 239] width 185 height 411
drag, startPoint x: 827, startPoint y: 340, endPoint x: 843, endPoint y: 279, distance: 63.0
click at [915, 194] on div at bounding box center [850, 239] width 185 height 411
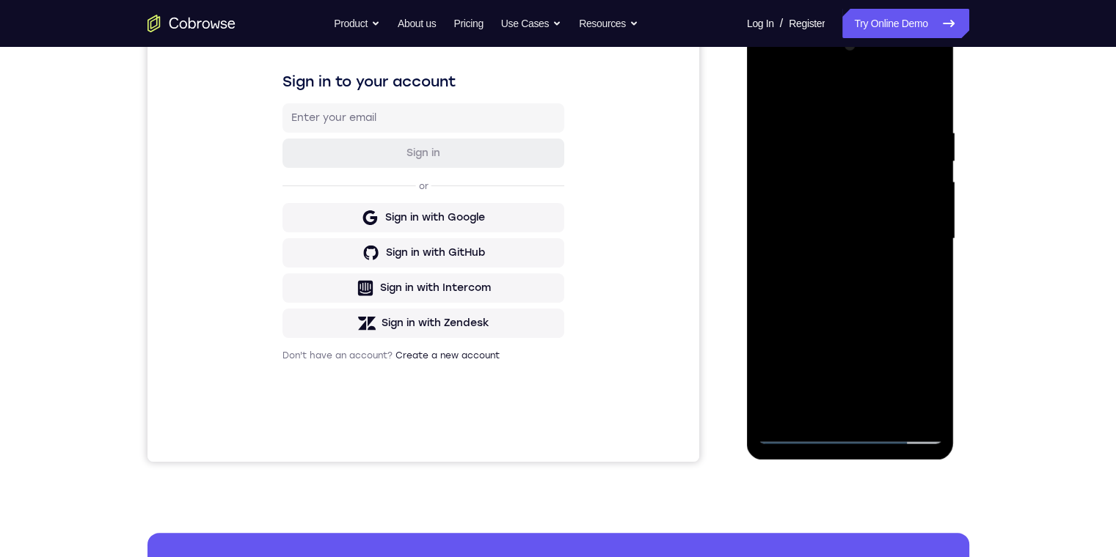
drag, startPoint x: 860, startPoint y: 352, endPoint x: 860, endPoint y: 290, distance: 61.6
click at [901, 175] on div at bounding box center [850, 239] width 185 height 411
click at [857, 315] on div at bounding box center [850, 239] width 185 height 411
click at [847, 365] on div at bounding box center [850, 239] width 185 height 411
click at [806, 431] on div at bounding box center [850, 239] width 185 height 411
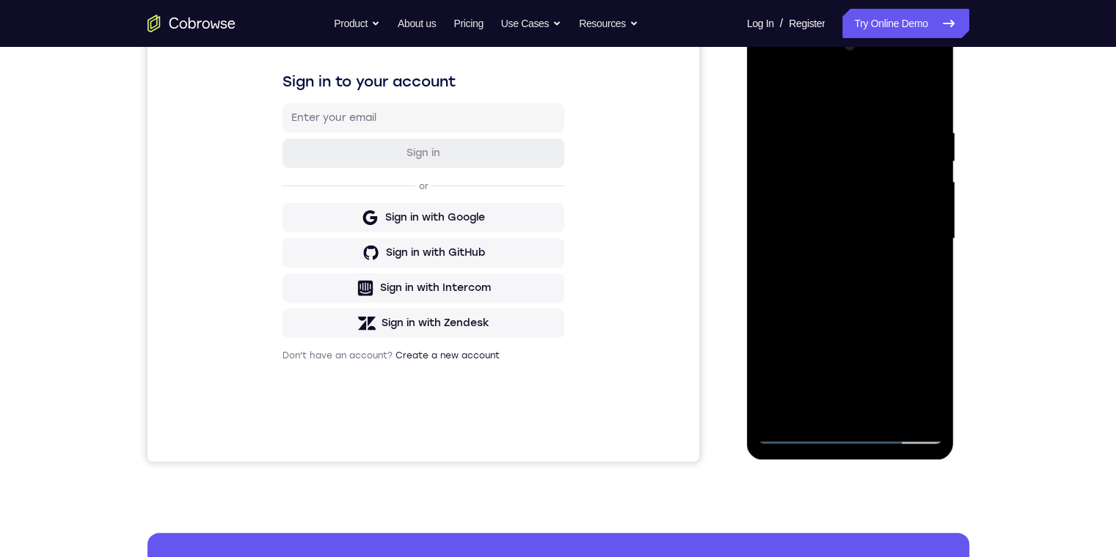
click at [794, 434] on div at bounding box center [850, 239] width 185 height 411
click at [882, 368] on div at bounding box center [850, 239] width 185 height 411
drag, startPoint x: 882, startPoint y: 379, endPoint x: 890, endPoint y: 216, distance: 163.1
click at [890, 216] on div at bounding box center [850, 239] width 185 height 411
drag, startPoint x: 847, startPoint y: 344, endPoint x: 895, endPoint y: 349, distance: 47.9
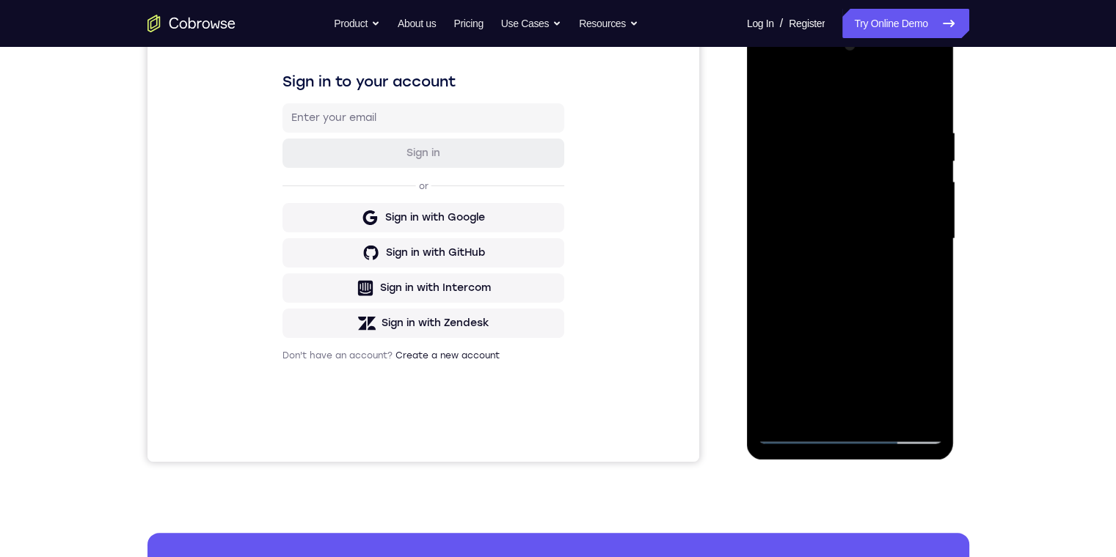
click at [907, 230] on div at bounding box center [850, 239] width 185 height 411
drag, startPoint x: 874, startPoint y: 373, endPoint x: 885, endPoint y: 281, distance: 93.0
click at [885, 281] on div at bounding box center [850, 239] width 185 height 411
click at [827, 304] on div at bounding box center [850, 239] width 185 height 411
click at [868, 392] on div at bounding box center [850, 239] width 185 height 411
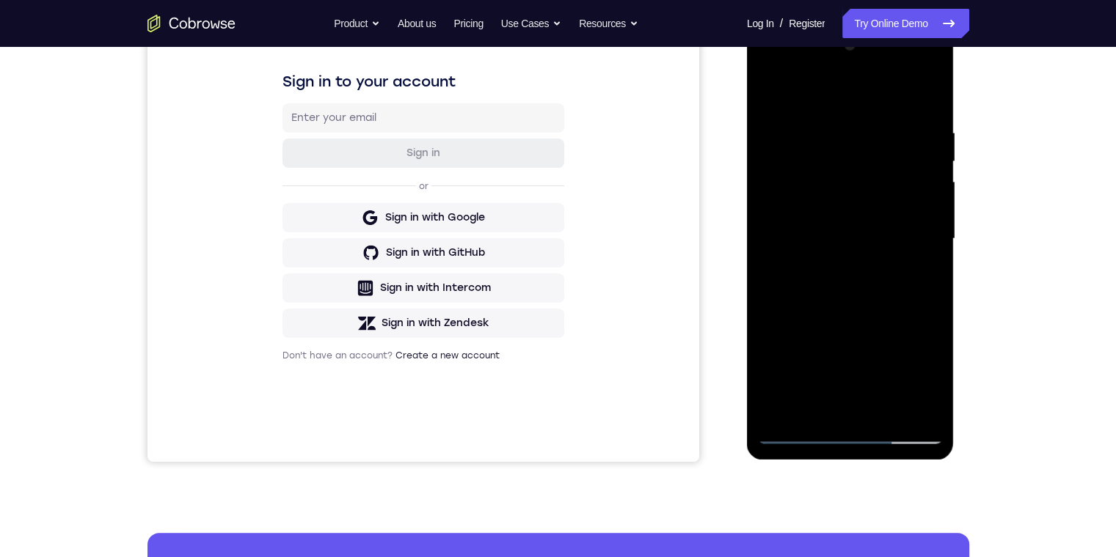
click at [847, 249] on div at bounding box center [850, 239] width 185 height 411
click at [889, 233] on div at bounding box center [850, 239] width 185 height 411
click at [928, 411] on div at bounding box center [850, 239] width 185 height 411
click at [908, 333] on div at bounding box center [850, 239] width 185 height 411
click at [904, 362] on div at bounding box center [850, 239] width 185 height 411
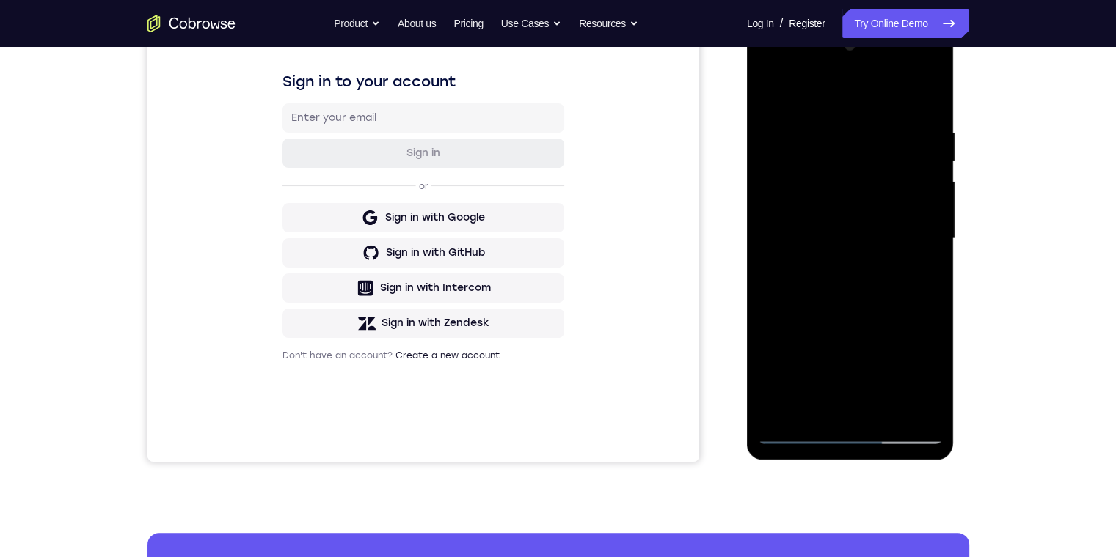
click at [929, 416] on div at bounding box center [850, 239] width 185 height 411
click at [923, 392] on div at bounding box center [850, 239] width 185 height 411
click at [926, 417] on div at bounding box center [850, 239] width 185 height 411
click at [929, 414] on div at bounding box center [850, 239] width 185 height 411
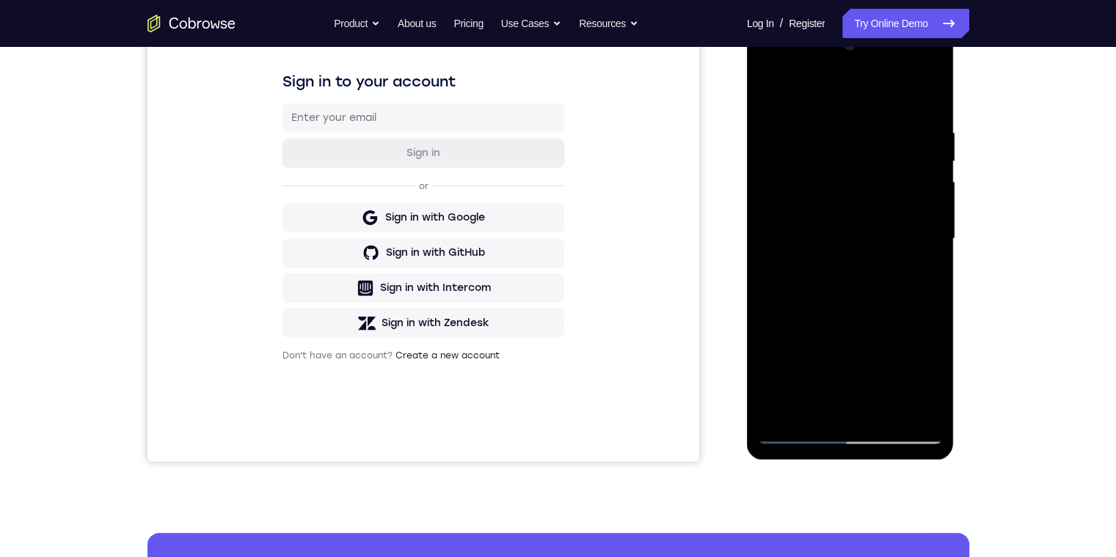
scroll to position [147, 0]
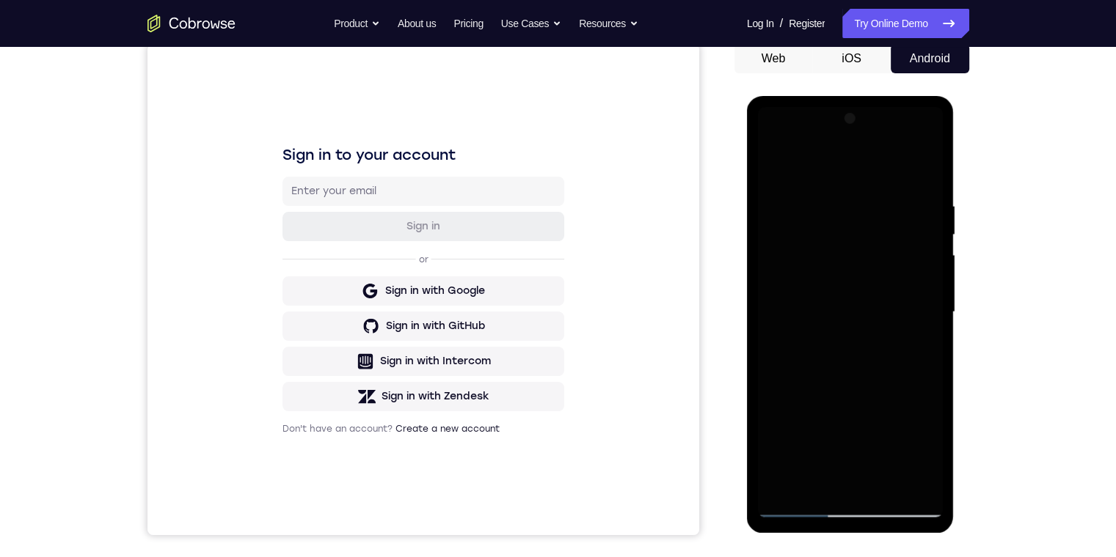
click at [794, 271] on div at bounding box center [850, 312] width 185 height 411
click at [843, 333] on div at bounding box center [850, 312] width 185 height 411
click at [817, 447] on div at bounding box center [850, 312] width 185 height 411
click at [766, 481] on div at bounding box center [850, 312] width 185 height 411
click at [810, 481] on div at bounding box center [850, 312] width 185 height 411
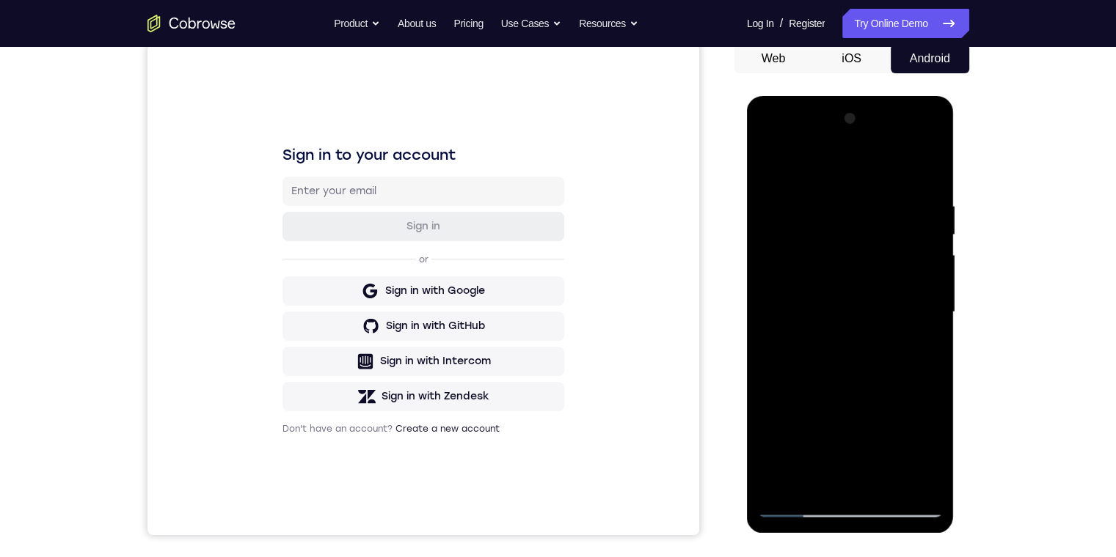
drag, startPoint x: 792, startPoint y: 510, endPoint x: 822, endPoint y: 521, distance: 31.8
click at [822, 521] on div at bounding box center [851, 314] width 208 height 437
click at [802, 508] on div at bounding box center [850, 312] width 185 height 411
click at [929, 490] on div at bounding box center [850, 312] width 185 height 411
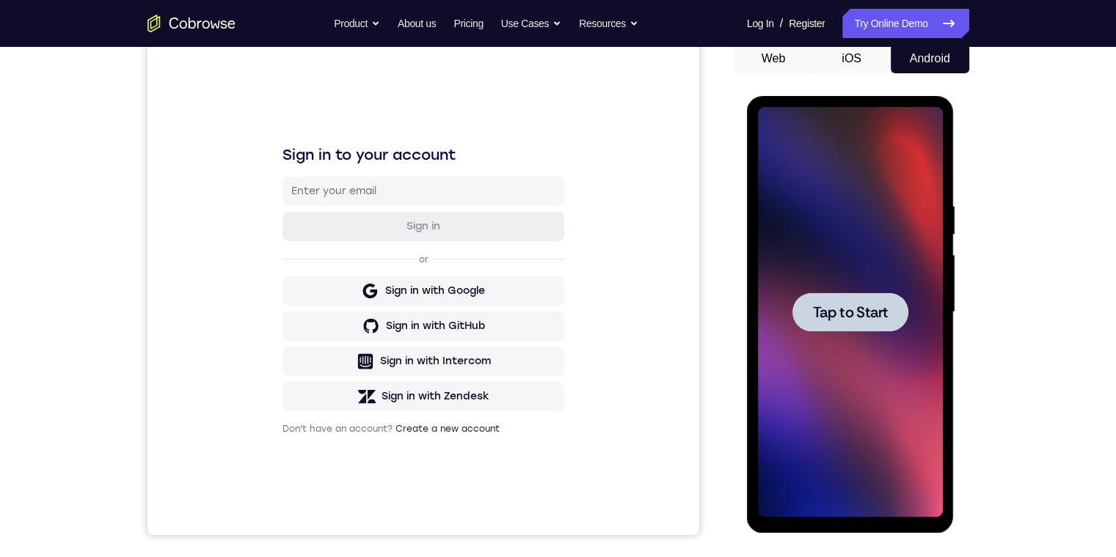
click at [867, 316] on span "Tap to Start" at bounding box center [850, 312] width 75 height 15
